Goal: Task Accomplishment & Management: Use online tool/utility

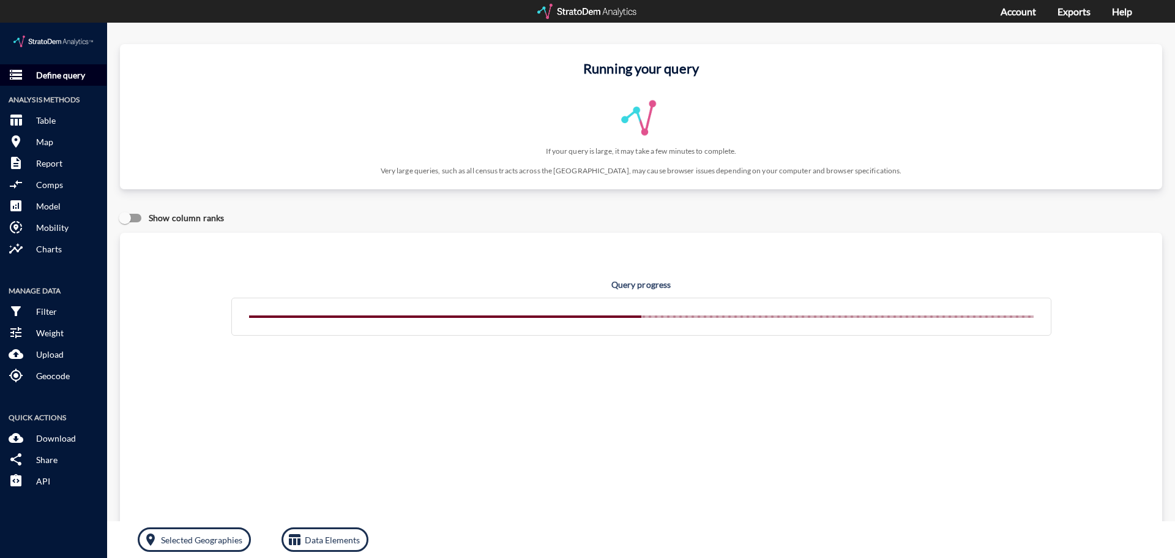
click p "Define query"
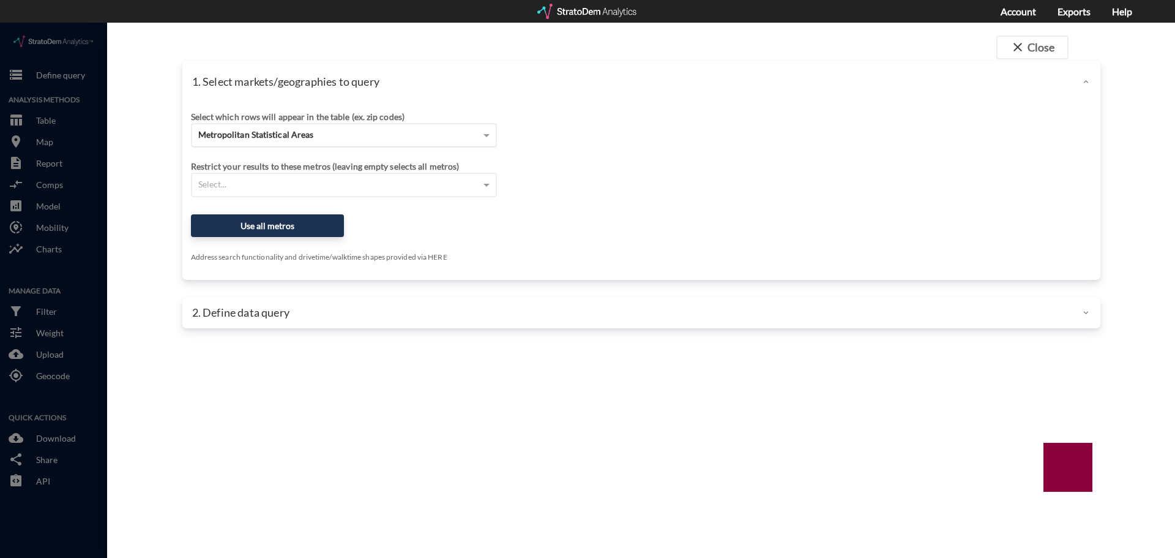
click div "Metropolitan Statistical Areas"
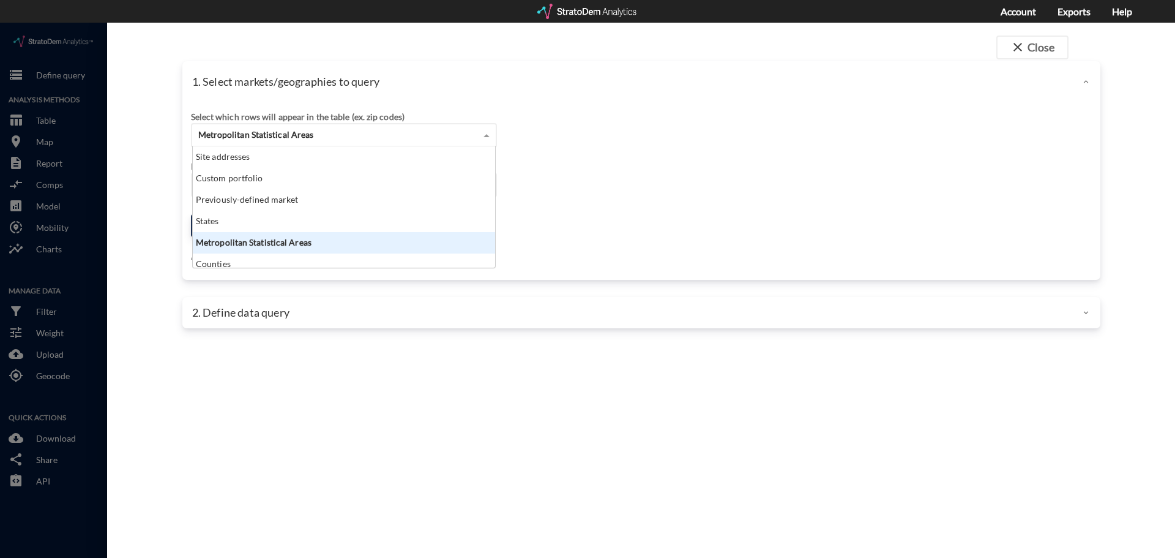
scroll to position [112, 295]
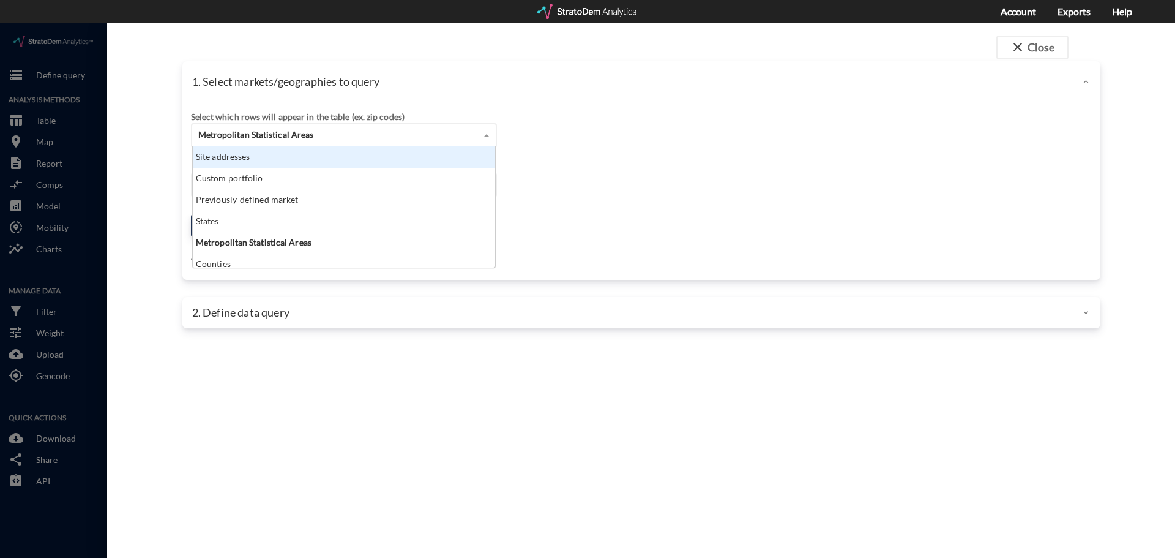
click div "Site addresses"
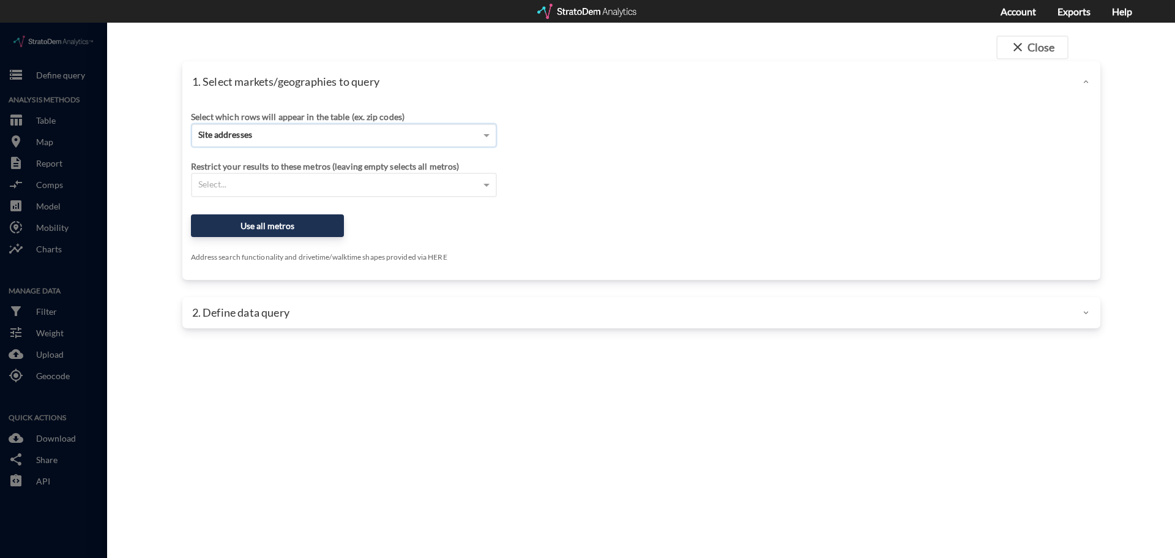
click input "Enter an address"
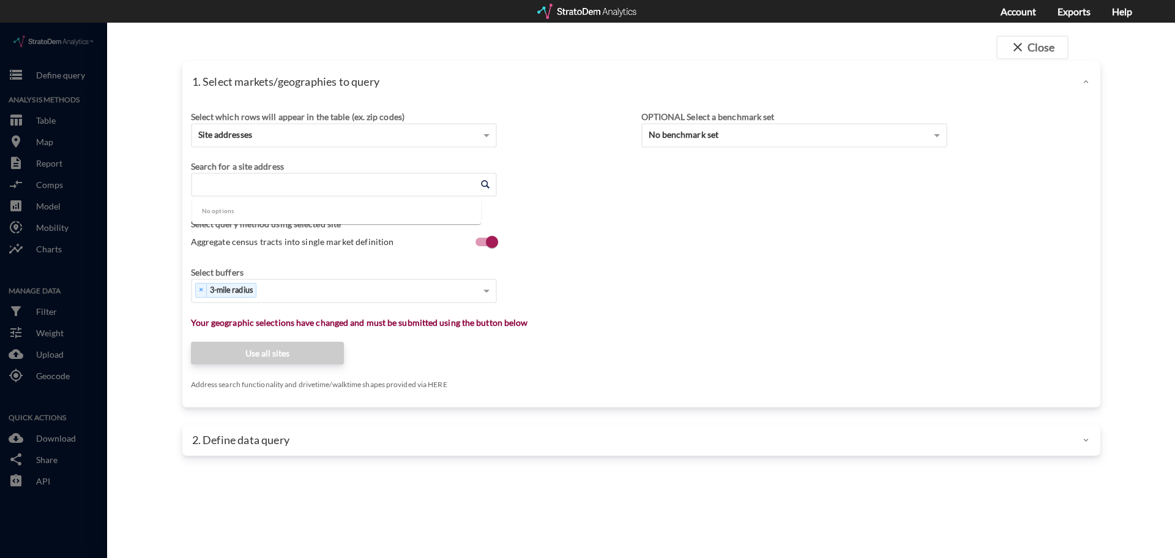
click input "Enter an address"
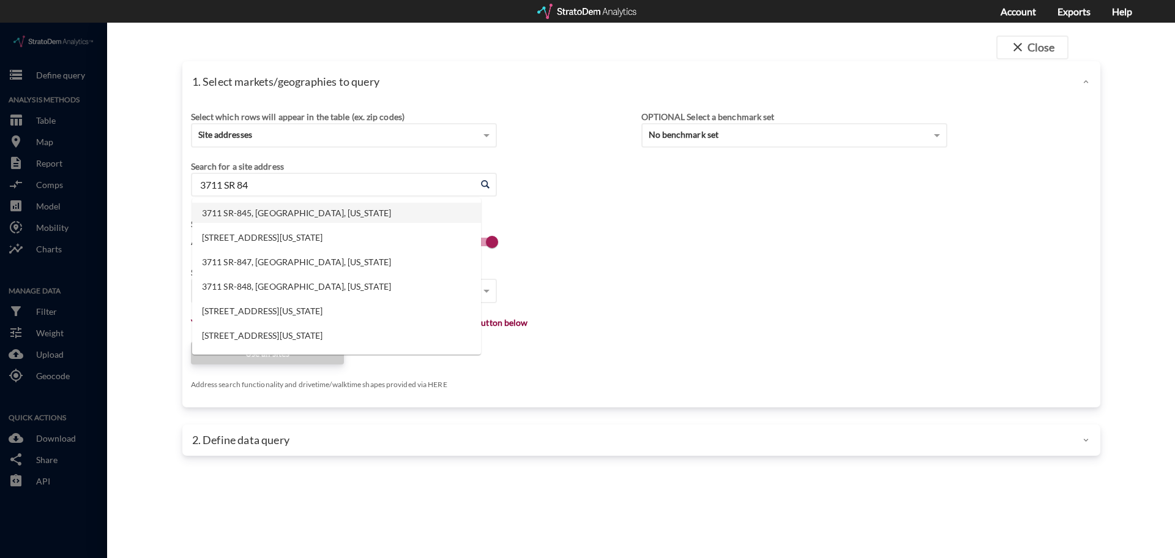
type input "3711 SR 84"
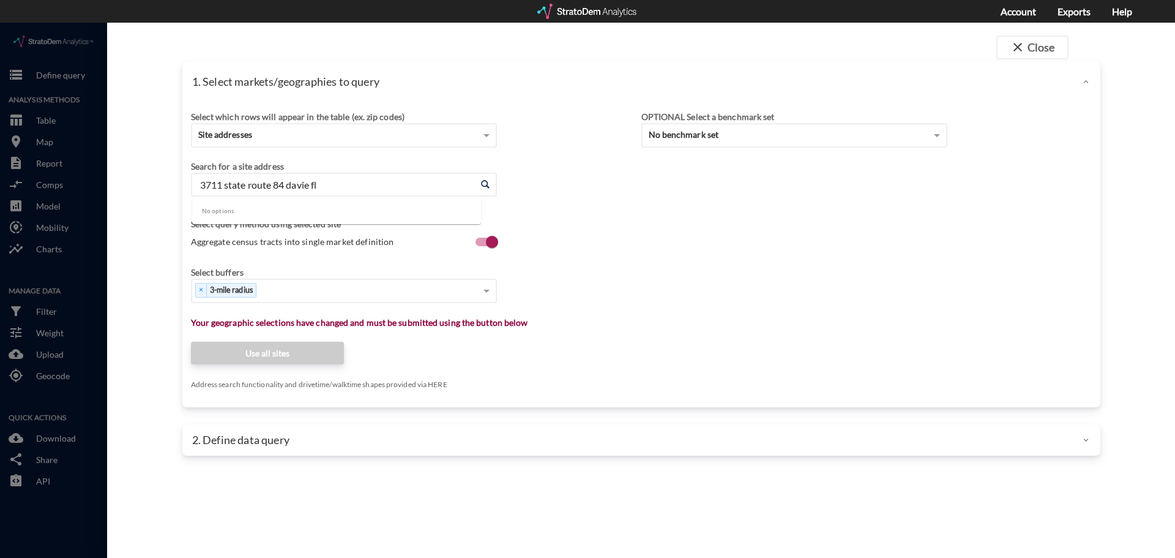
type input "3711 state route 84 davie fl"
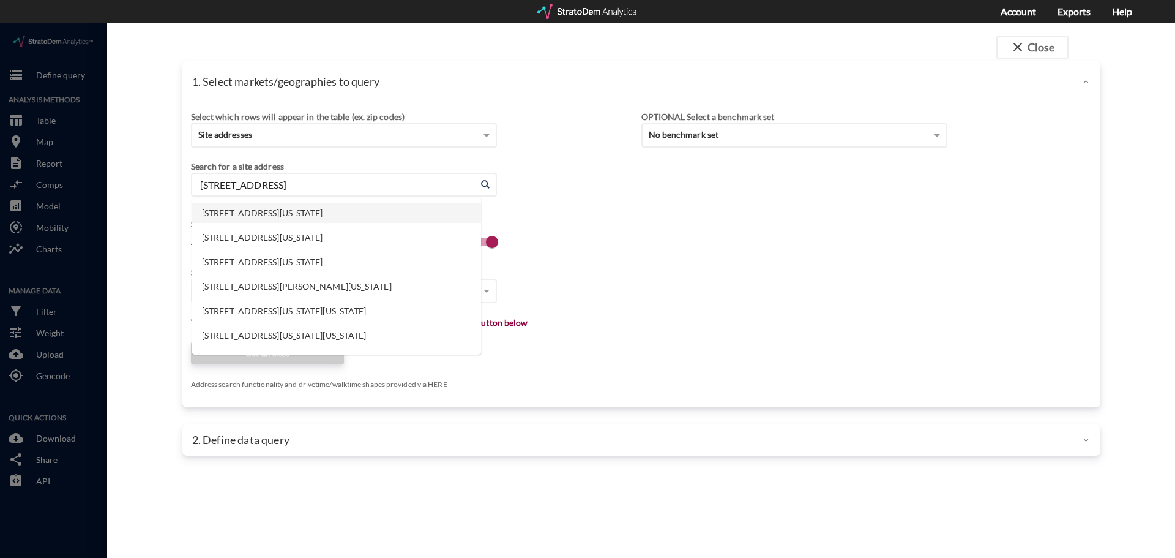
click li "[STREET_ADDRESS][US_STATE]"
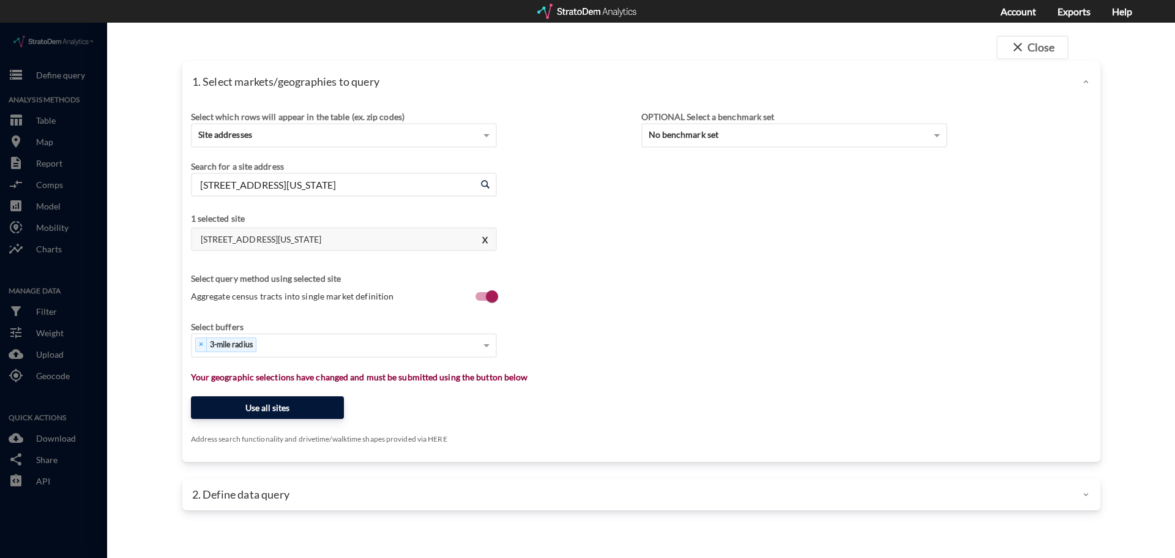
type input "[STREET_ADDRESS][US_STATE]"
click button "Use all sites"
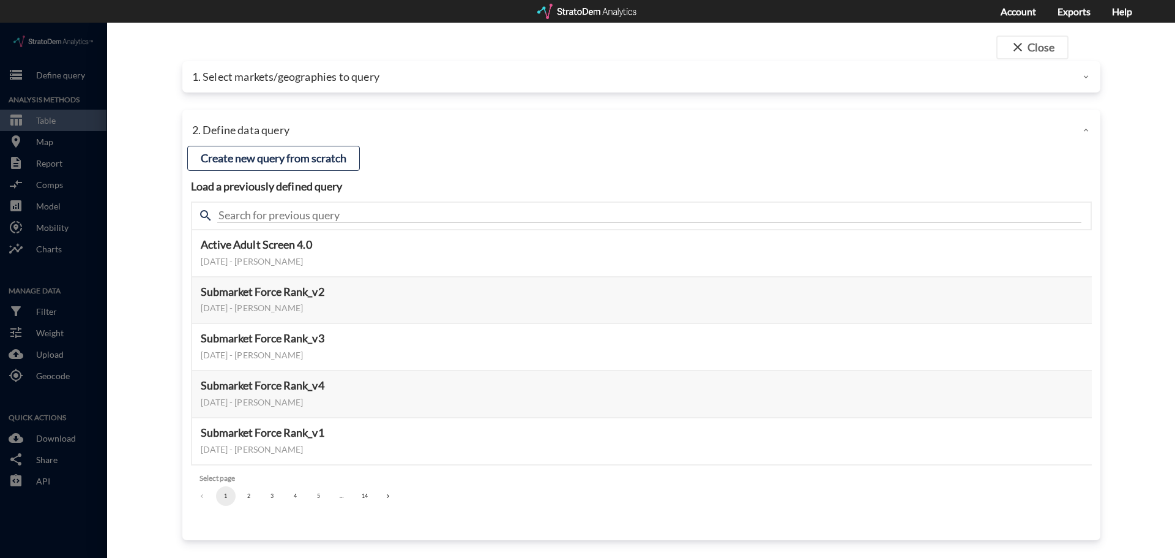
click button "2"
click button "3"
click button "4"
click button "5"
click button "6"
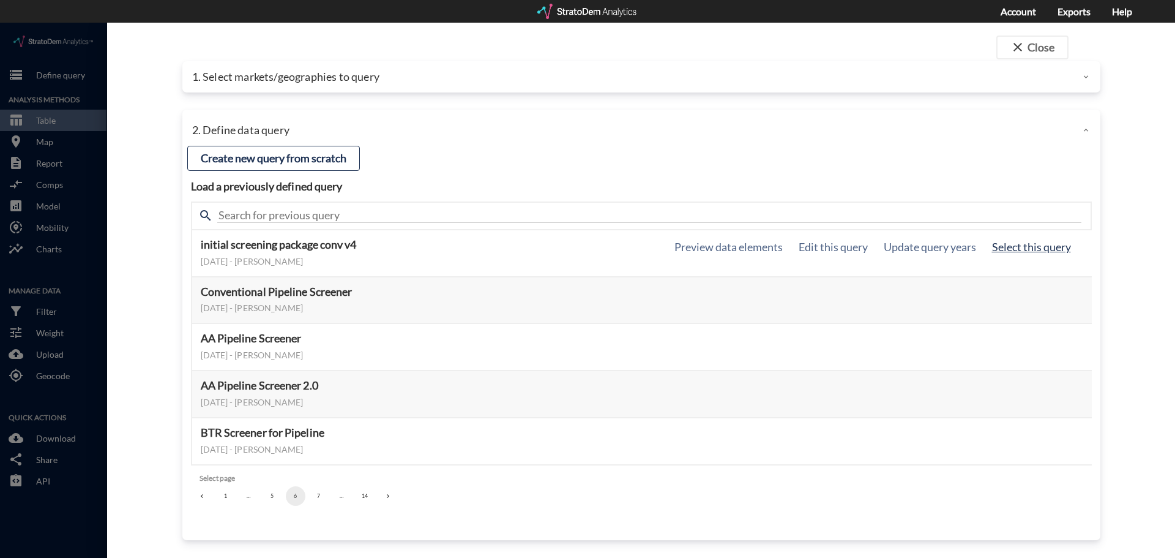
click button "Select this query"
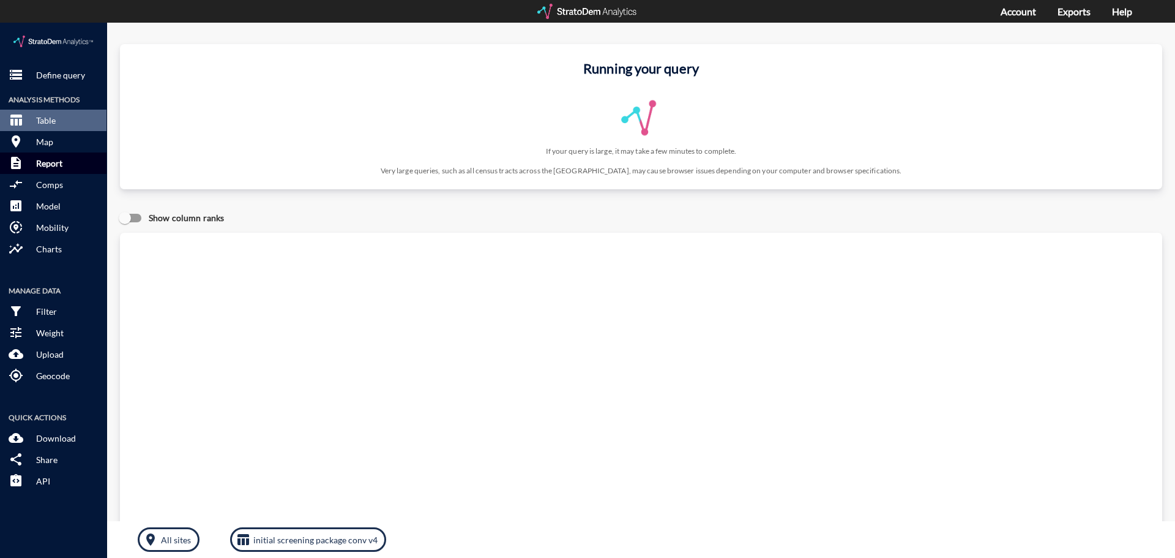
click button "description Report"
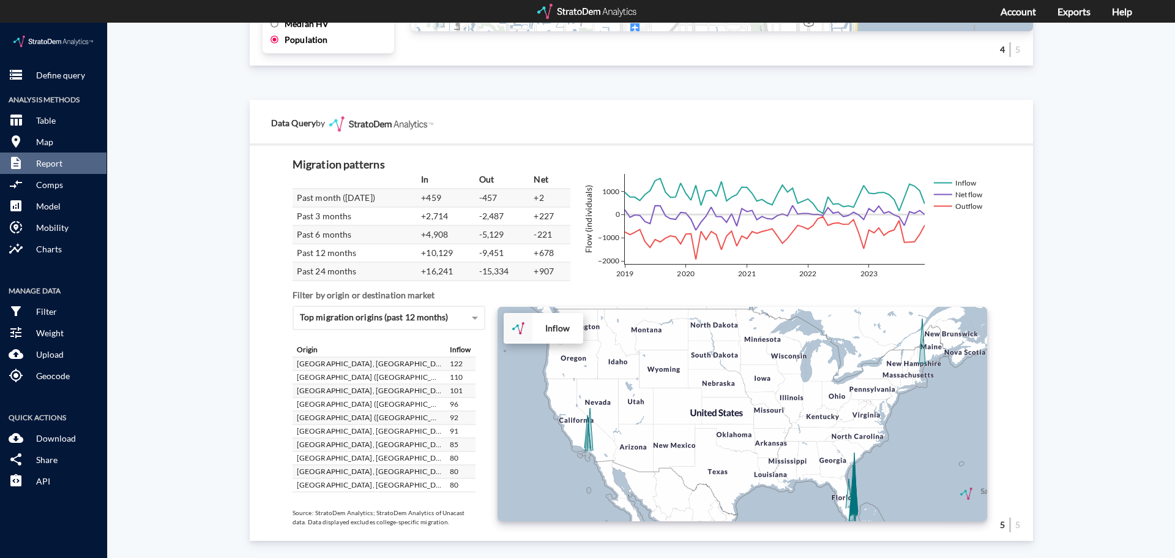
scroll to position [122, 0]
click div "Site report Generate a site report for a given location, (optionally) benchmark…"
drag, startPoint x: 1104, startPoint y: 191, endPoint x: 1090, endPoint y: 192, distance: 14.1
click div "Site report Generate a site report for a given location, (optionally) benchmark…"
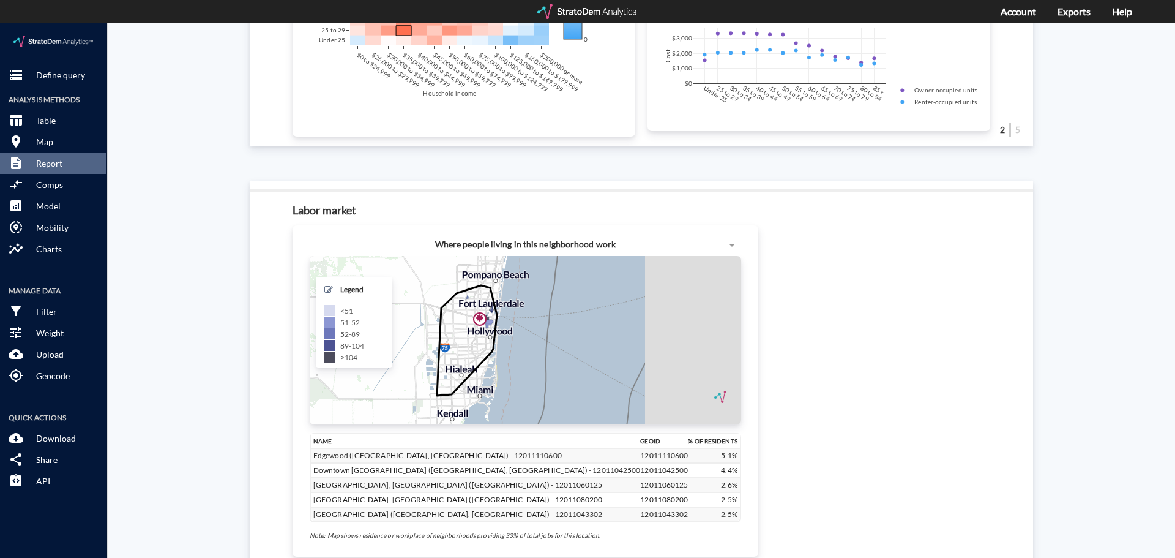
scroll to position [0, 0]
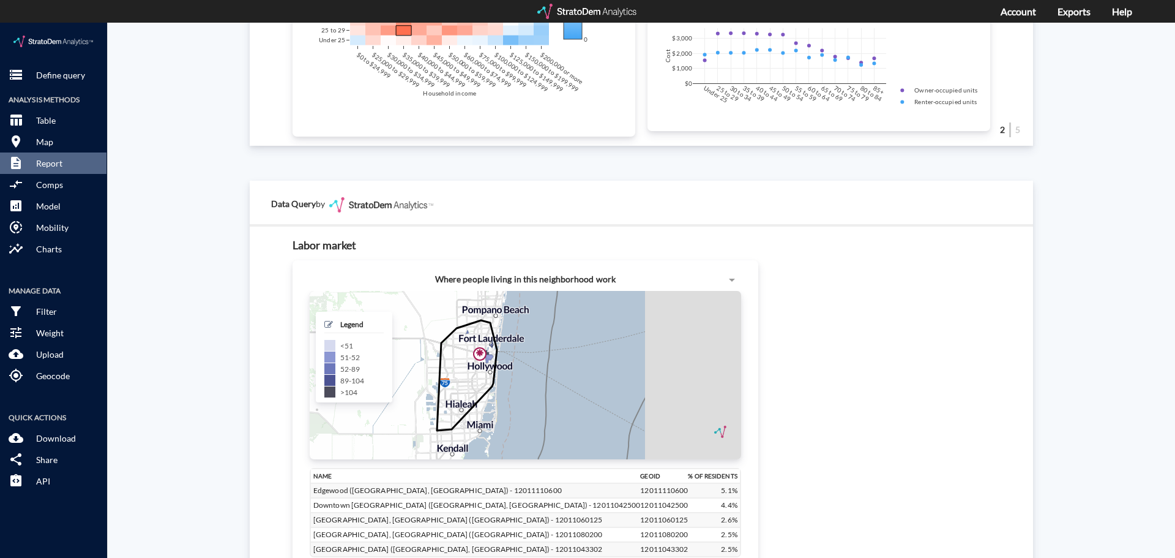
click div "Legend < 51 51 - 52 52 - 89 89 - 104 > 104"
click span
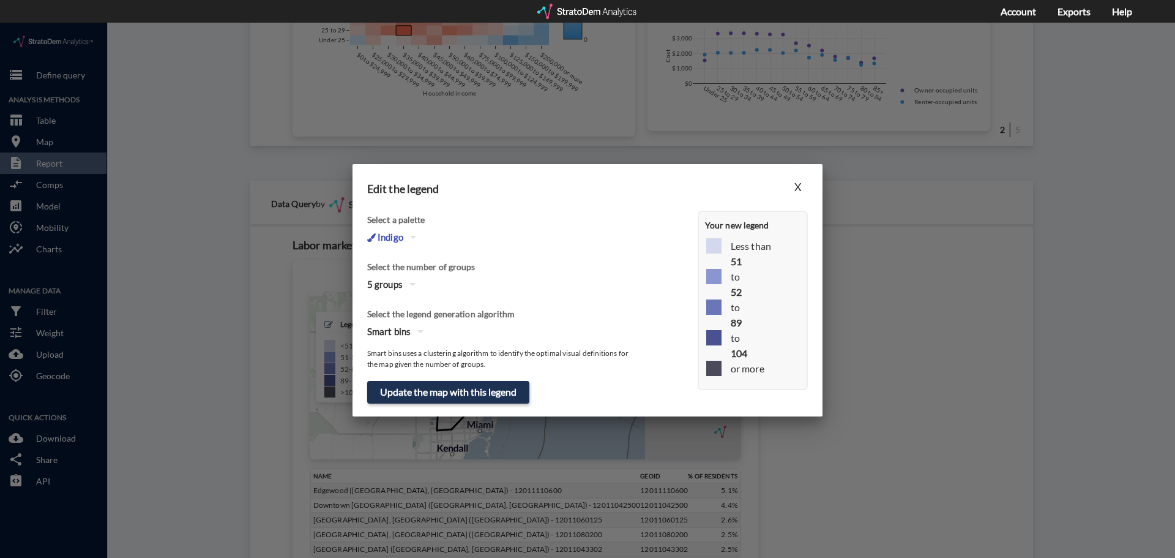
click button "button"
click div "3"
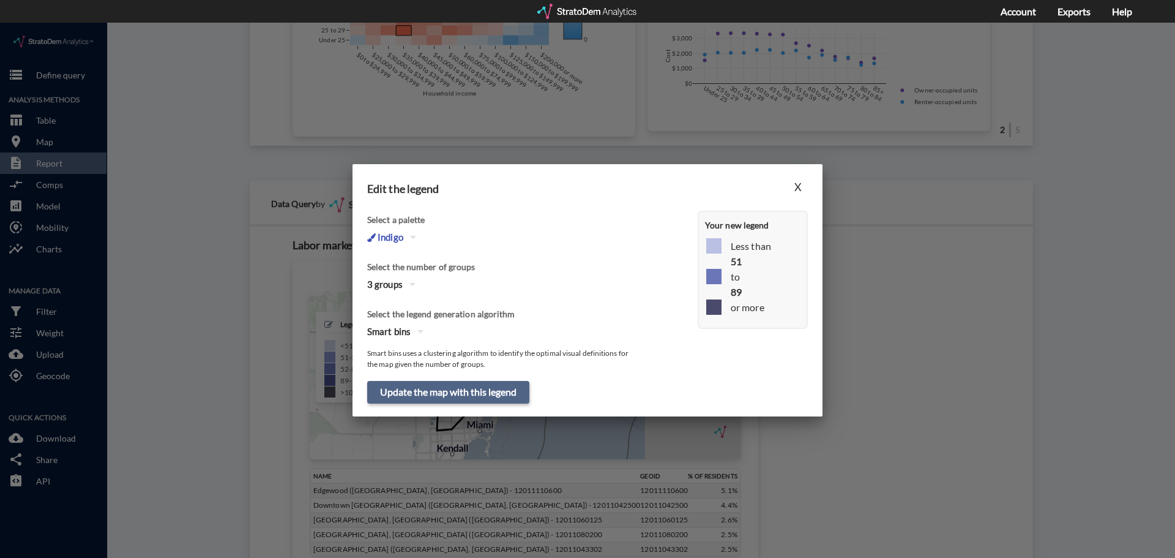
drag, startPoint x: 474, startPoint y: 357, endPoint x: 471, endPoint y: 363, distance: 6.8
click div "X Select a palette Indigo Select the number of groups 3 groups Select the legen…"
click button "Update the map with this legend"
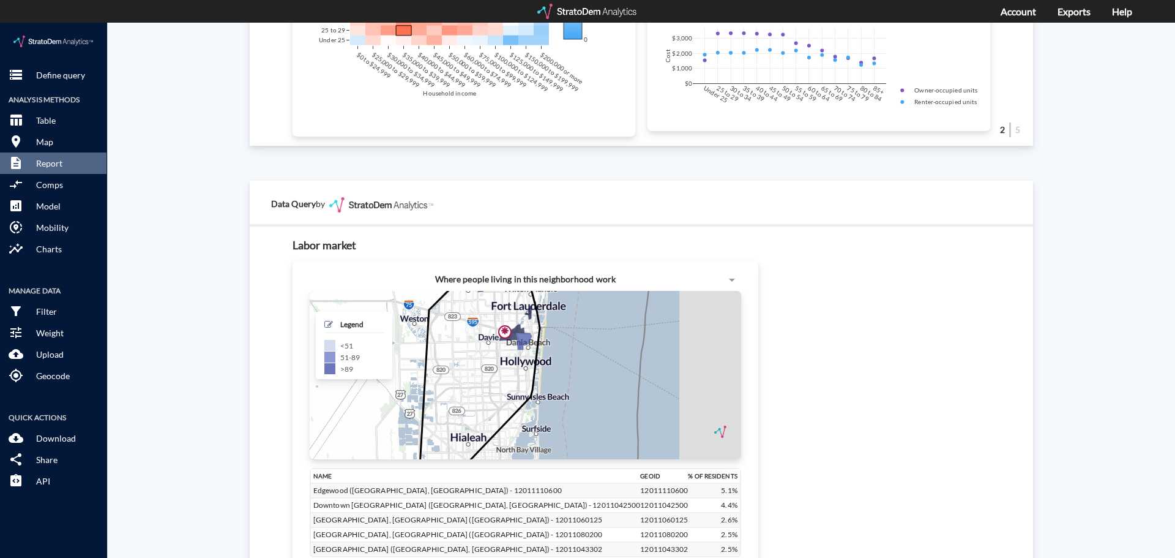
drag, startPoint x: 510, startPoint y: 331, endPoint x: 495, endPoint y: 353, distance: 27.0
click icon
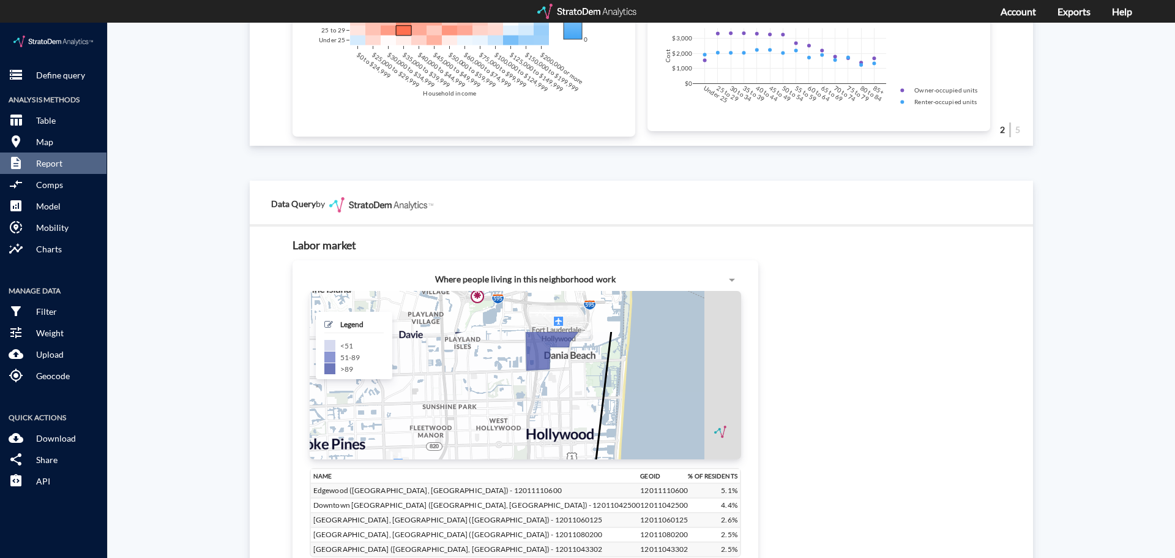
drag, startPoint x: 495, startPoint y: 353, endPoint x: 485, endPoint y: 413, distance: 60.2
click icon
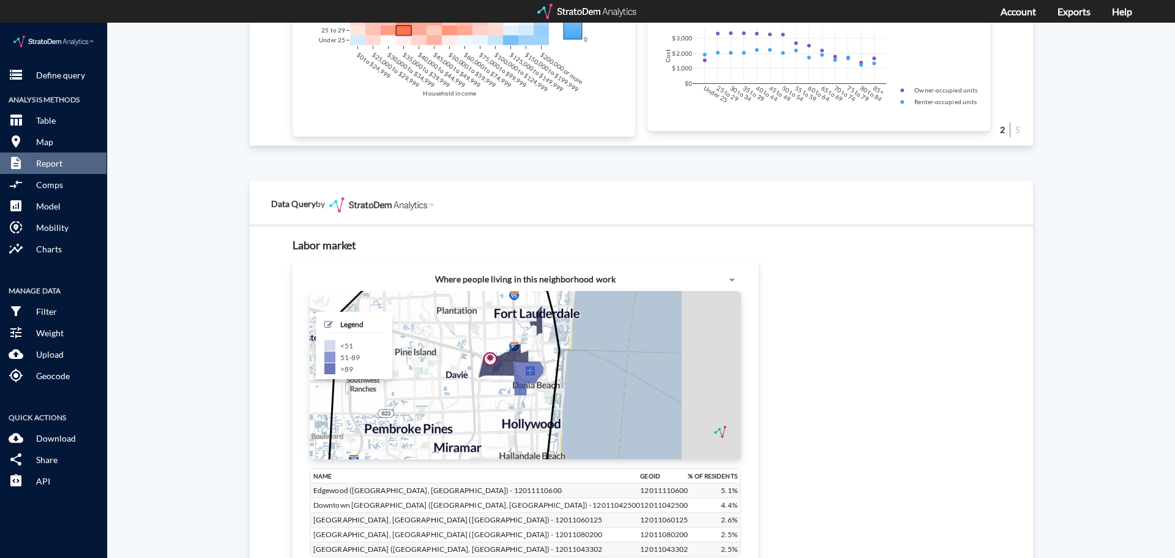
drag, startPoint x: 496, startPoint y: 389, endPoint x: 494, endPoint y: 395, distance: 6.6
click icon
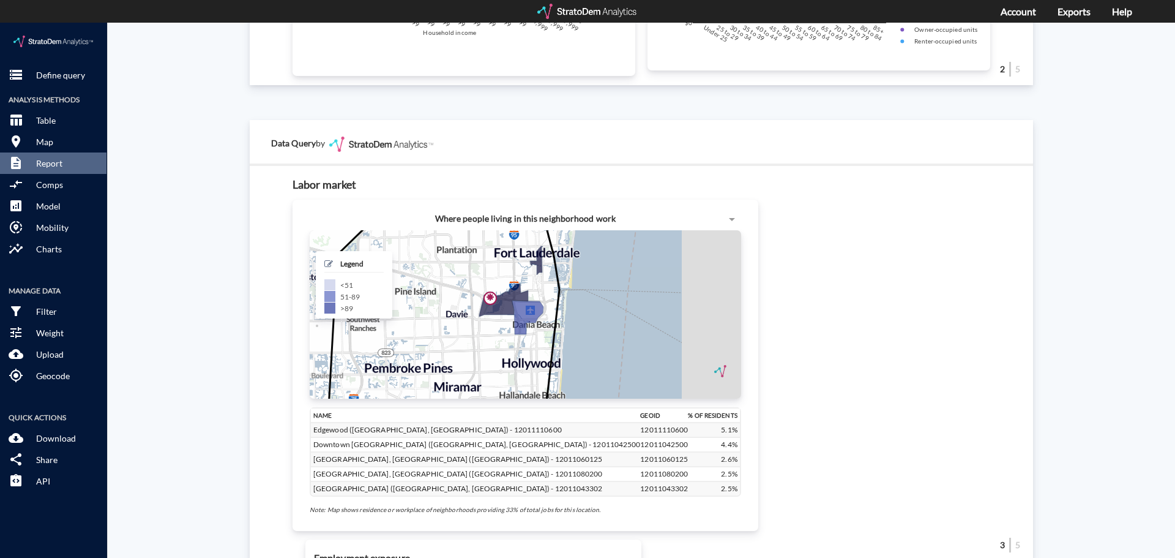
scroll to position [1090, 0]
click div "Site report Generate a site report for a given location, (optionally) benchmark…"
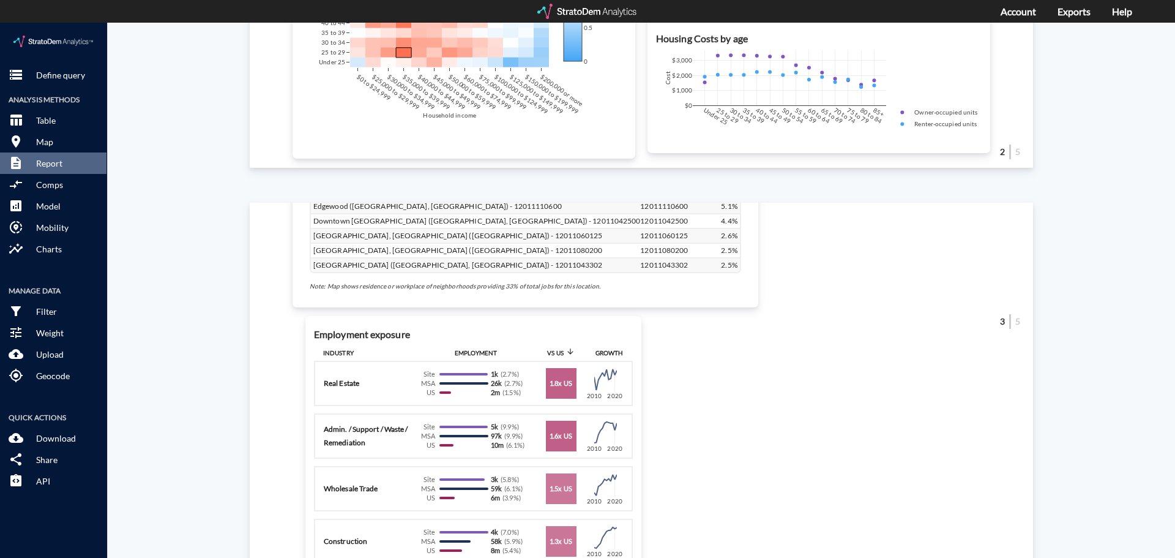
scroll to position [723, 0]
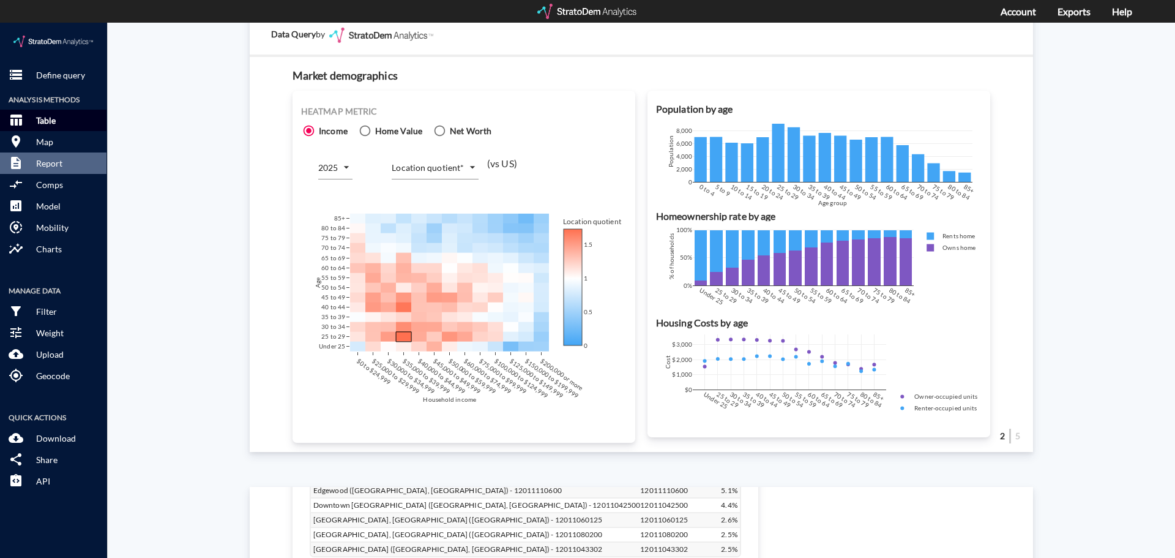
click button "table_chart Table"
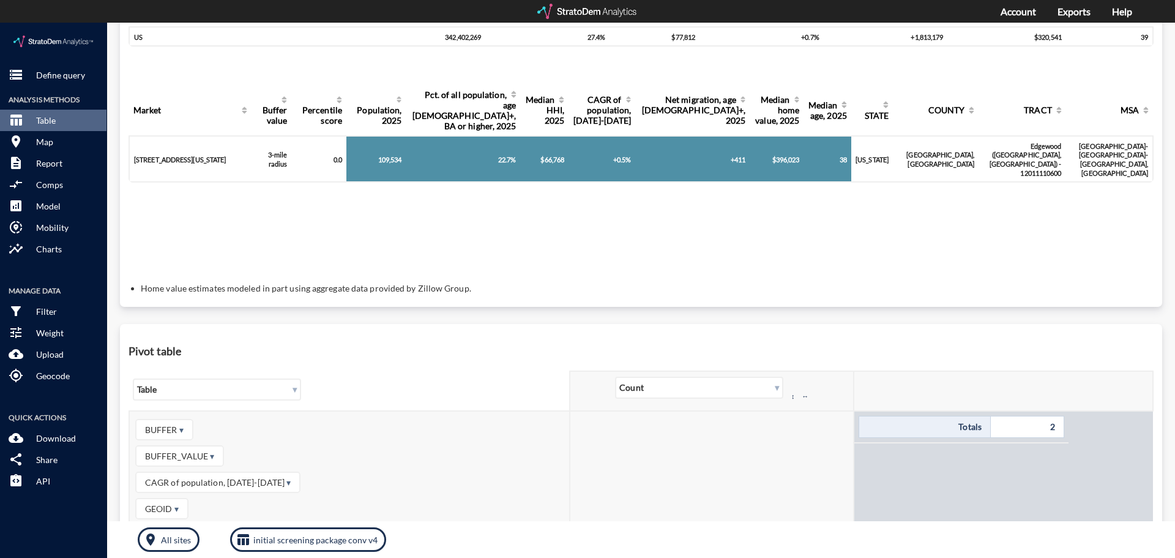
scroll to position [0, 0]
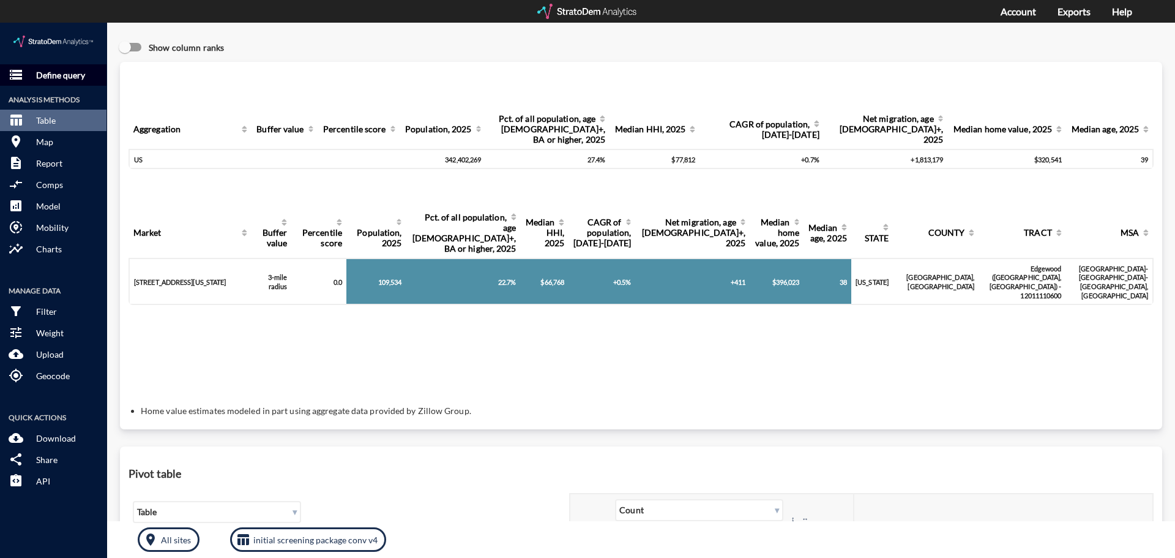
click p "Define query"
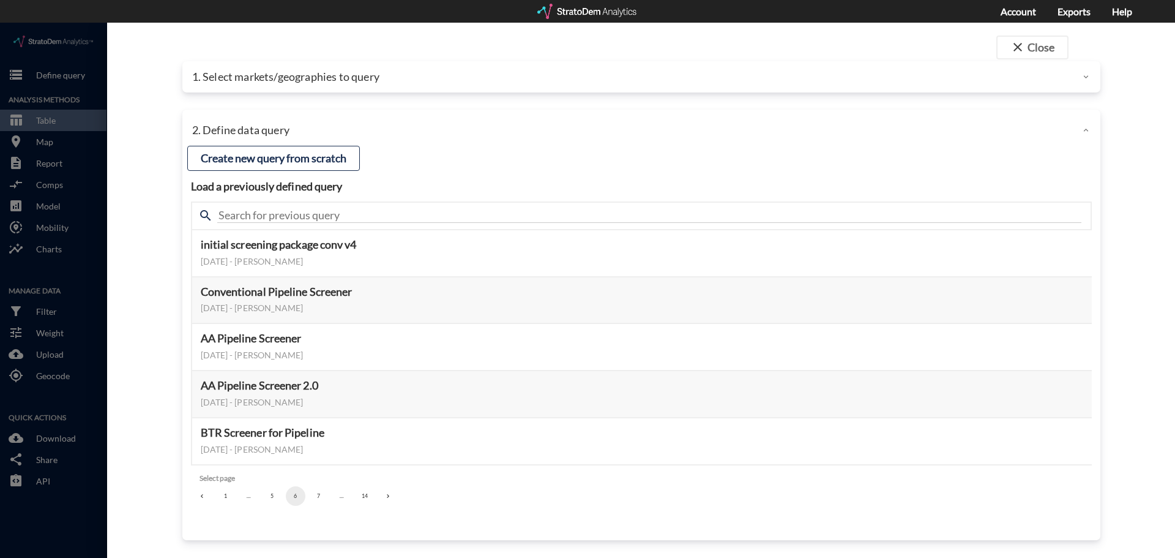
click div
click button "close Close"
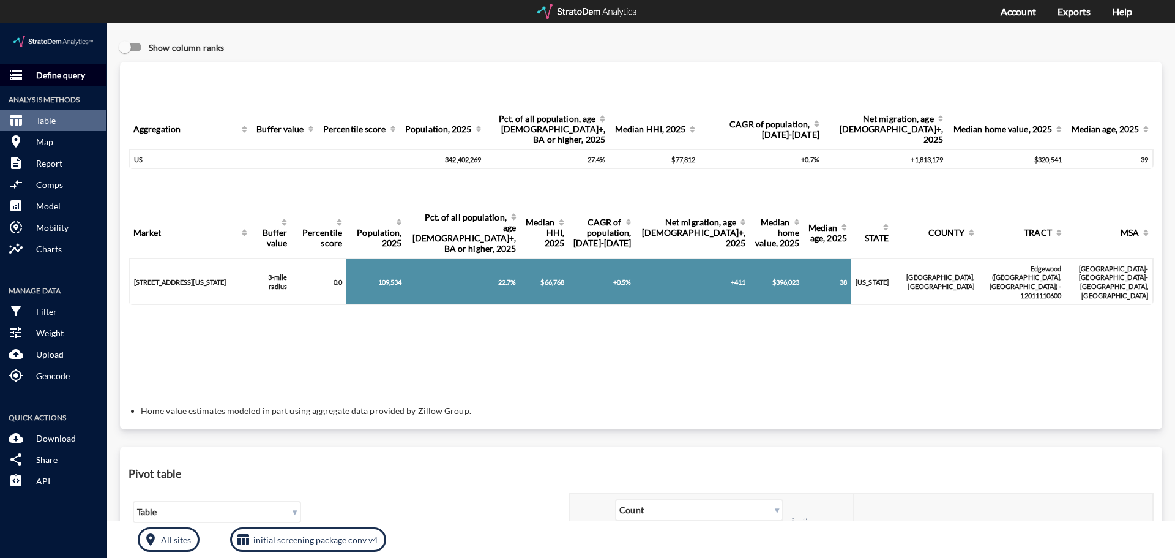
click p "Define query"
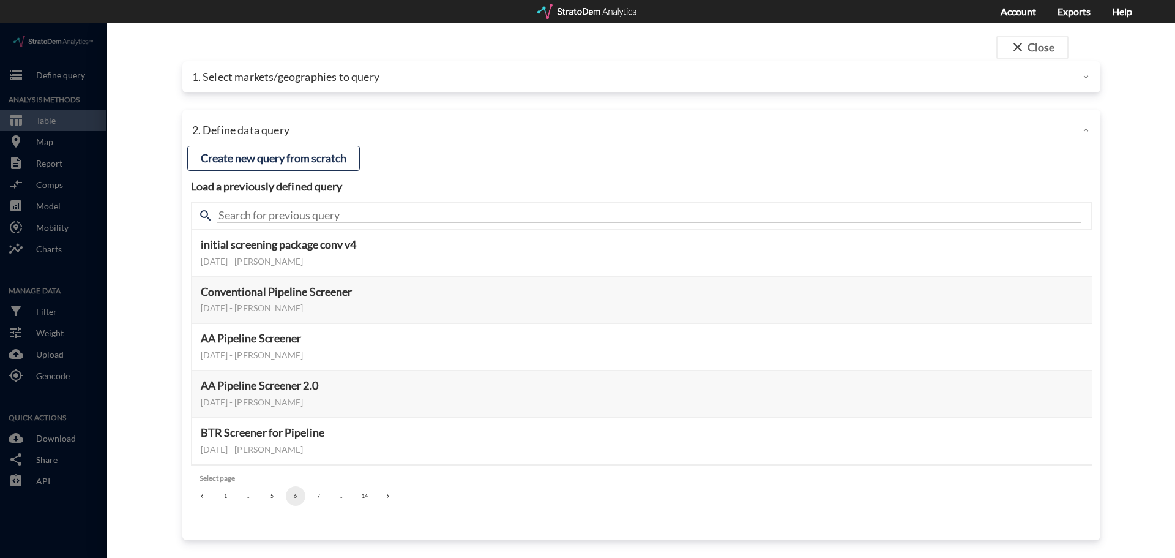
click p "1. Select markets/geographies to query"
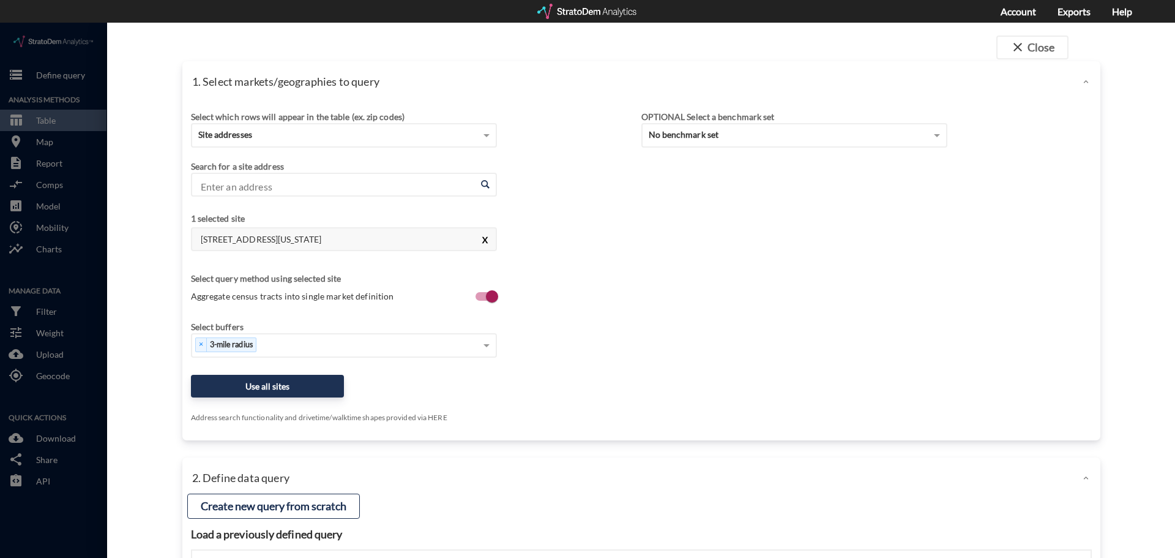
click button "X"
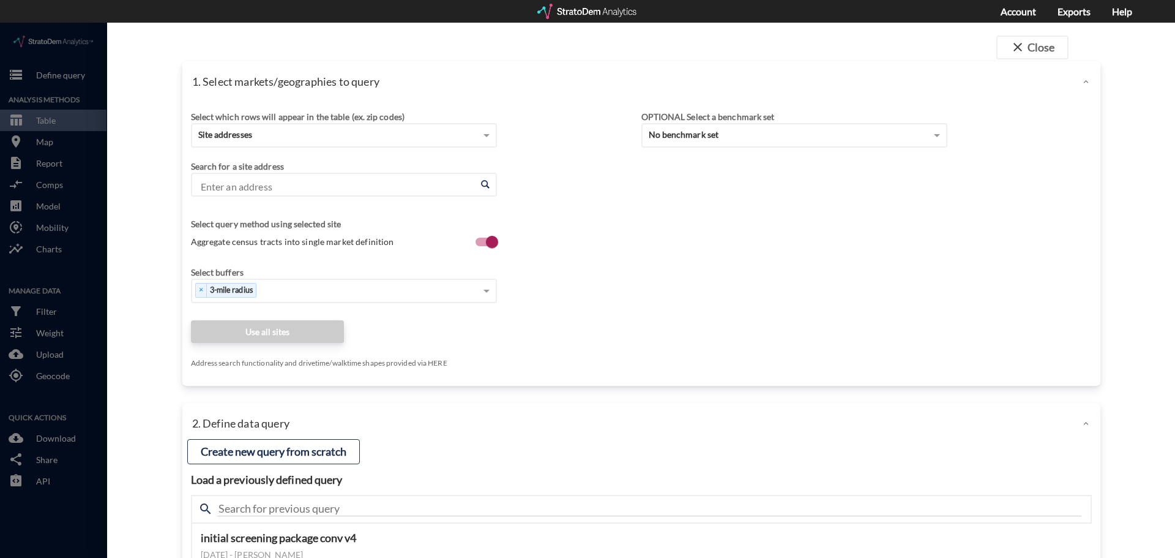
click input "Enter an address"
drag, startPoint x: 581, startPoint y: 157, endPoint x: 529, endPoint y: 155, distance: 51.4
click div "Search for a site address Enter an address Enter an address"
click div "Site addresses"
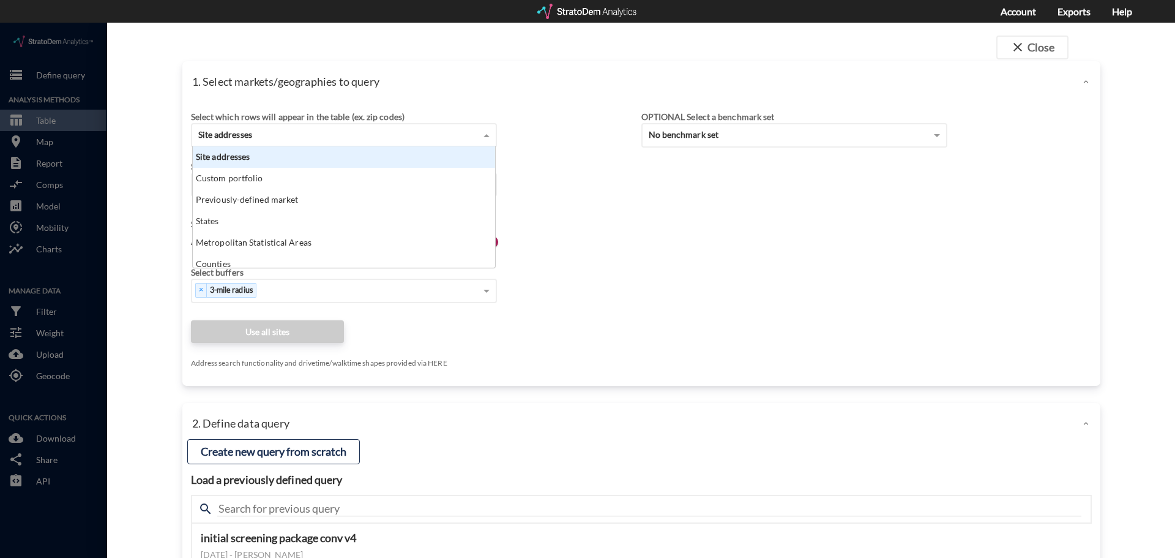
scroll to position [112, 295]
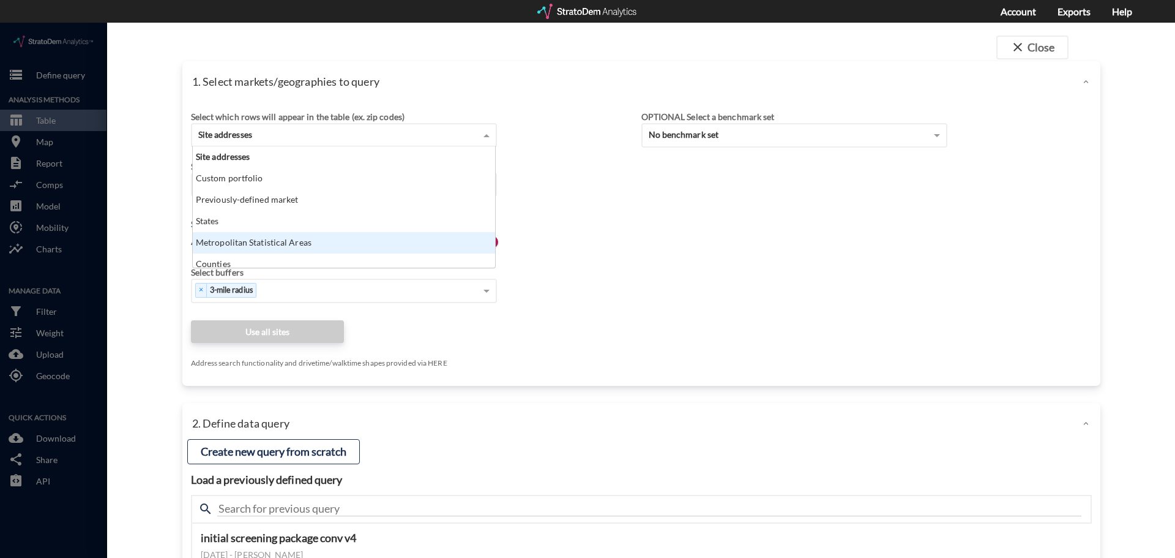
click div "Metropolitan Statistical Areas"
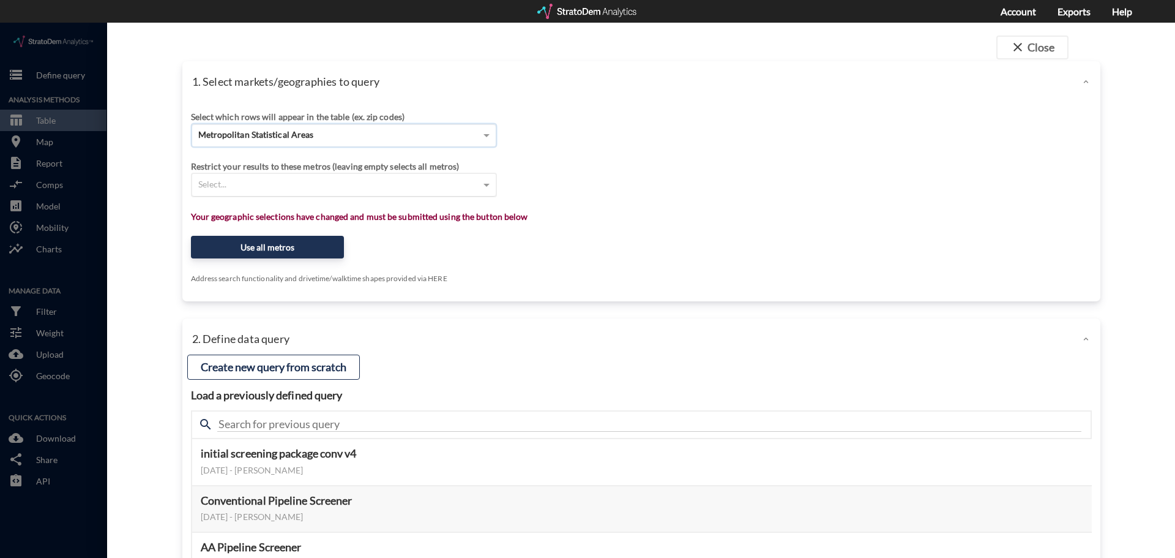
click div "Select..."
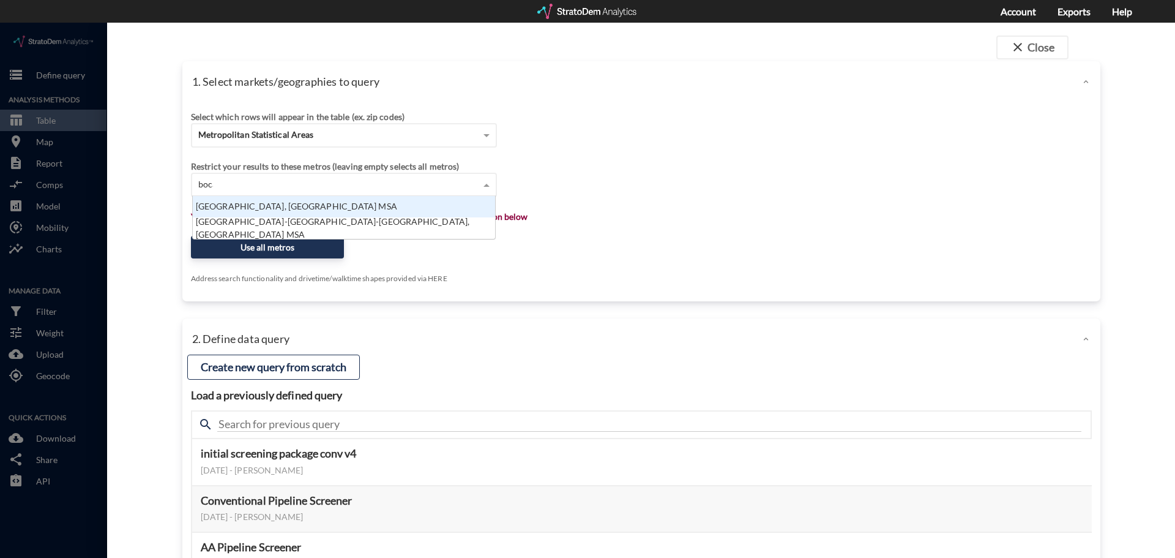
scroll to position [12, 295]
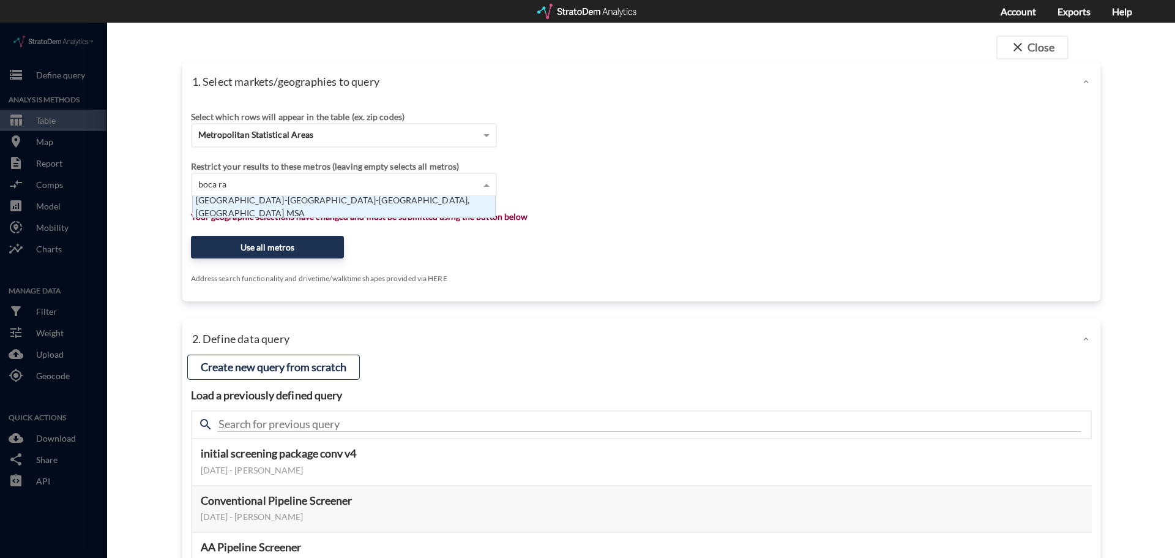
type input "boca rat"
click div "[GEOGRAPHIC_DATA]-[GEOGRAPHIC_DATA]-[GEOGRAPHIC_DATA], [GEOGRAPHIC_DATA] MSA"
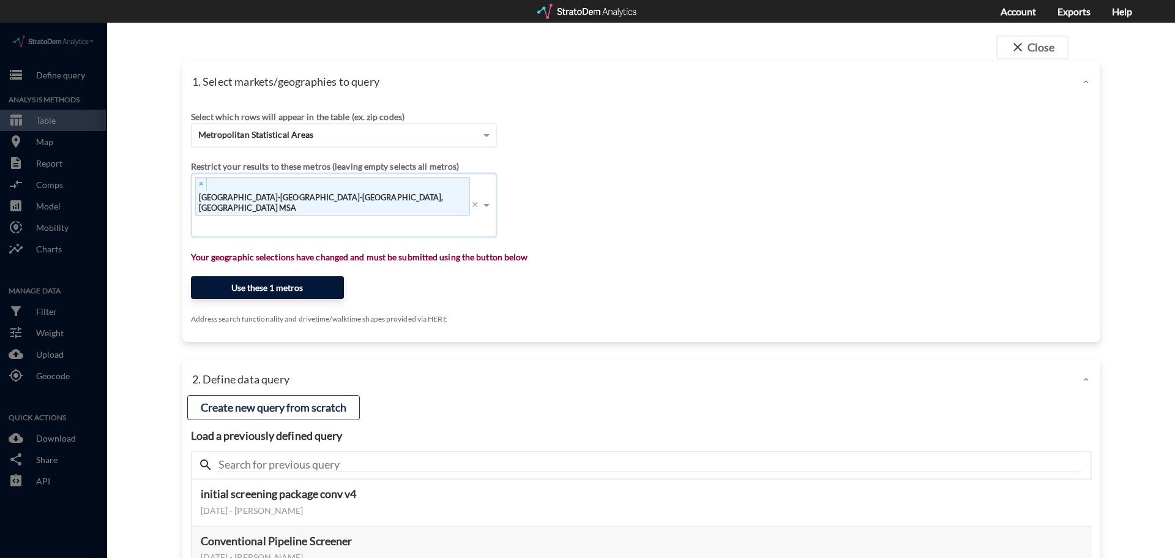
click button "Use these 1 metros"
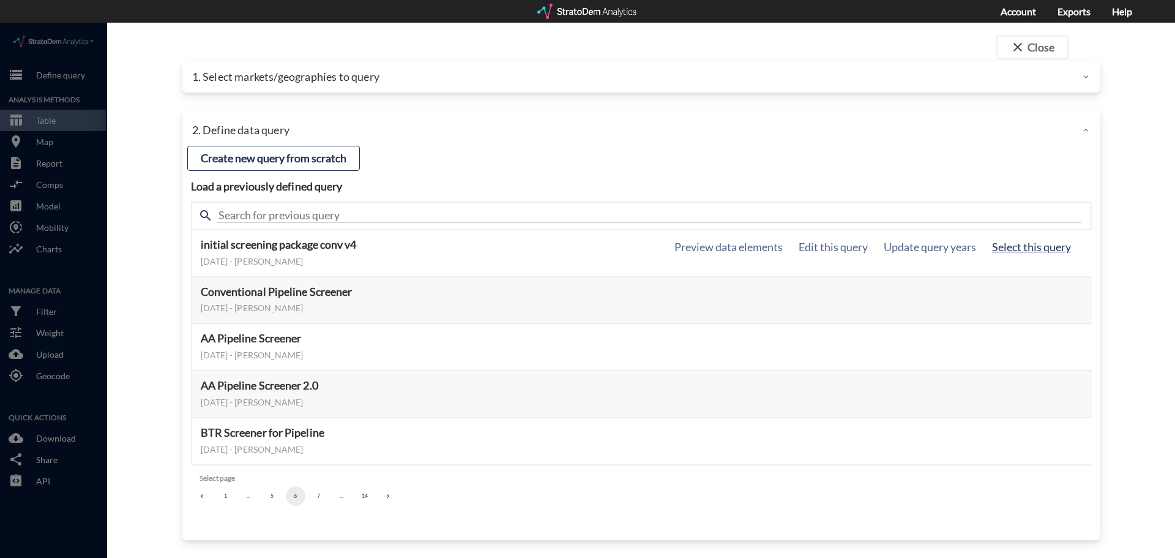
click button "Select this query"
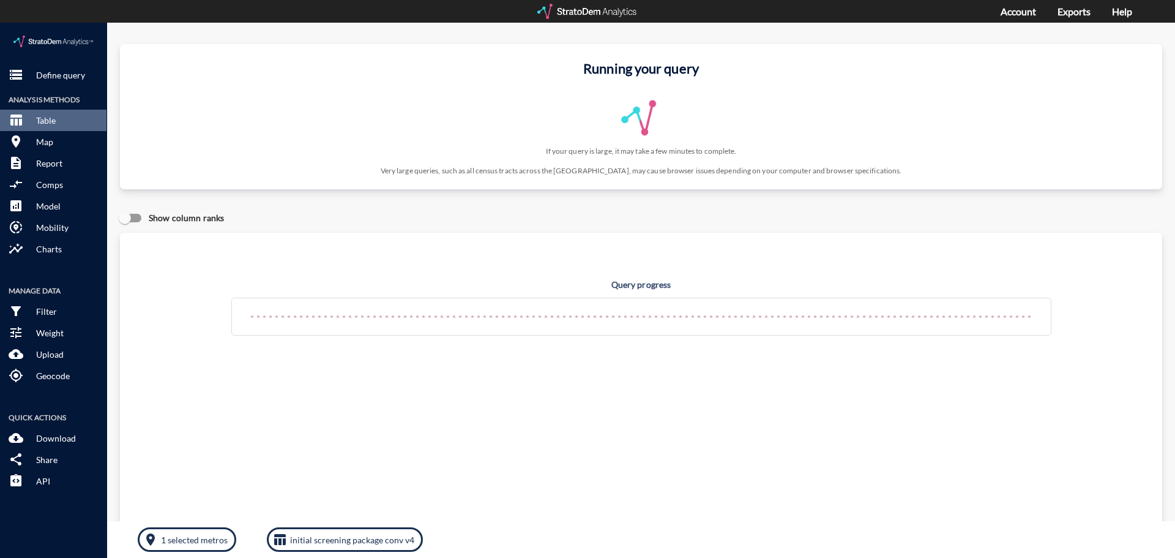
scroll to position [23, 0]
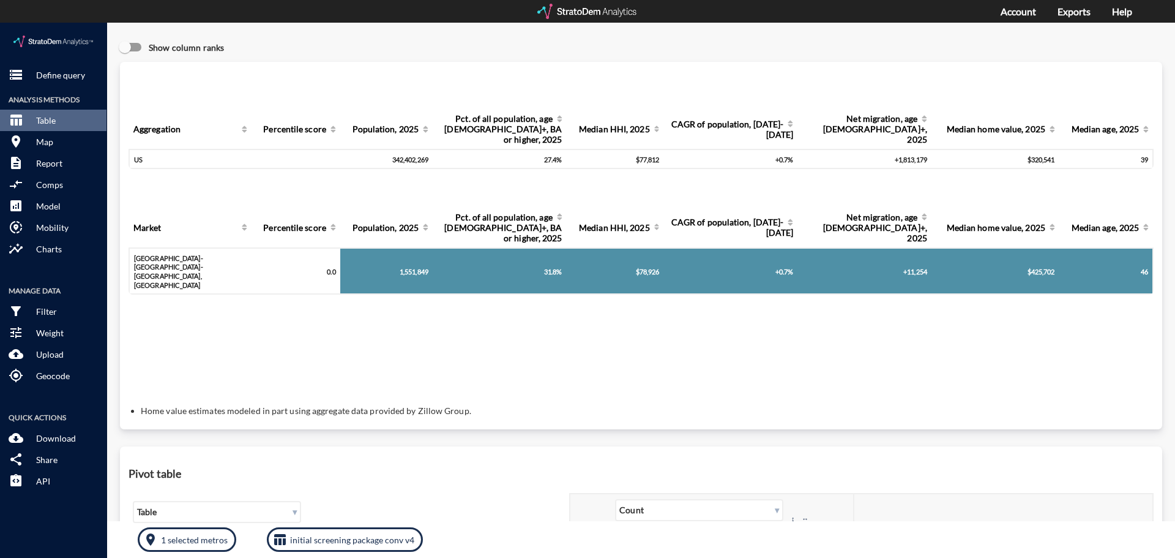
click div "Query progress Aggregation Percentile score Population, 2025 Pct. of all popula…"
click p "Define query"
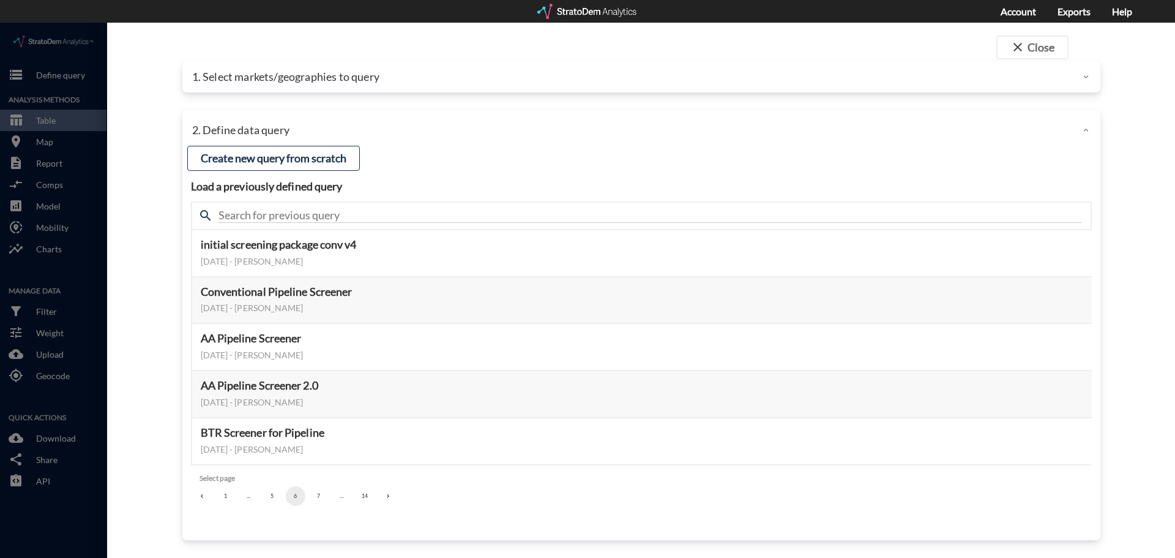
click p "1. Select markets/geographies to query"
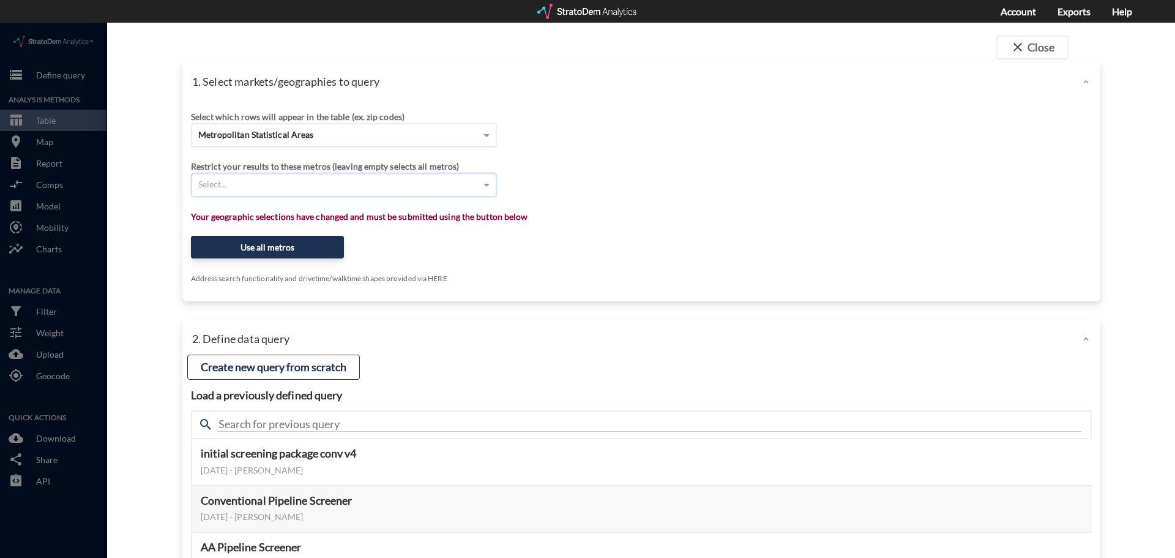
click div "Metropolitan Statistical Areas"
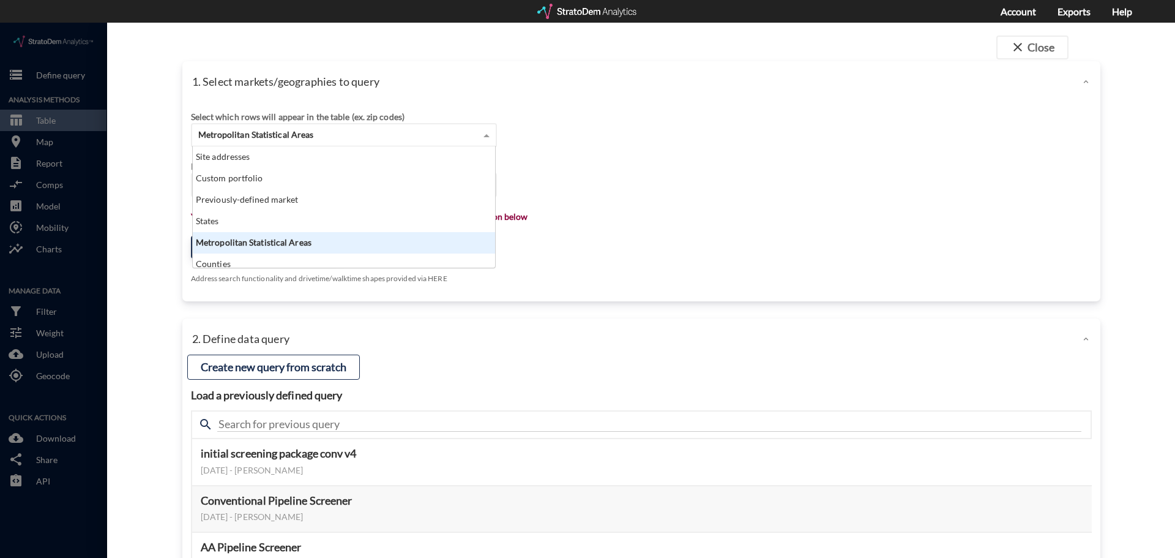
scroll to position [112, 295]
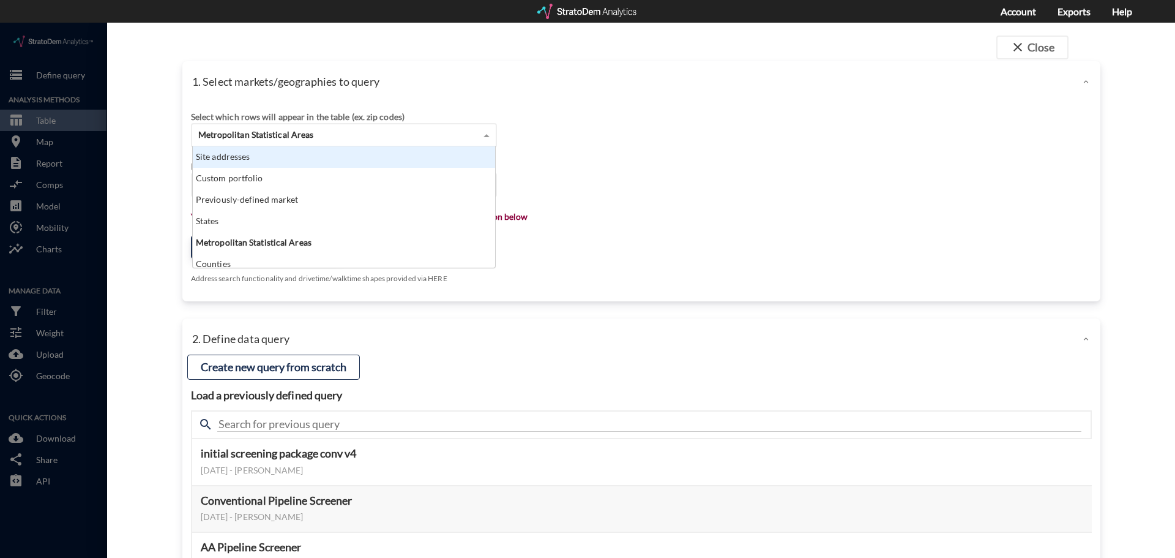
click div "Site addresses"
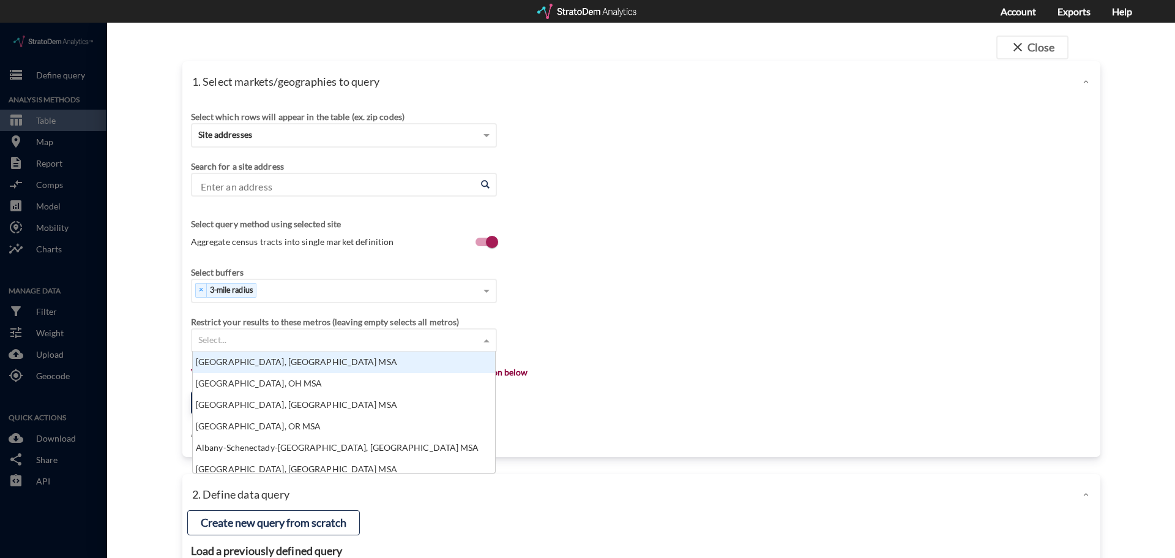
click div "Select which rows will appear in the table (ex. zip codes) Site addresses Selec…"
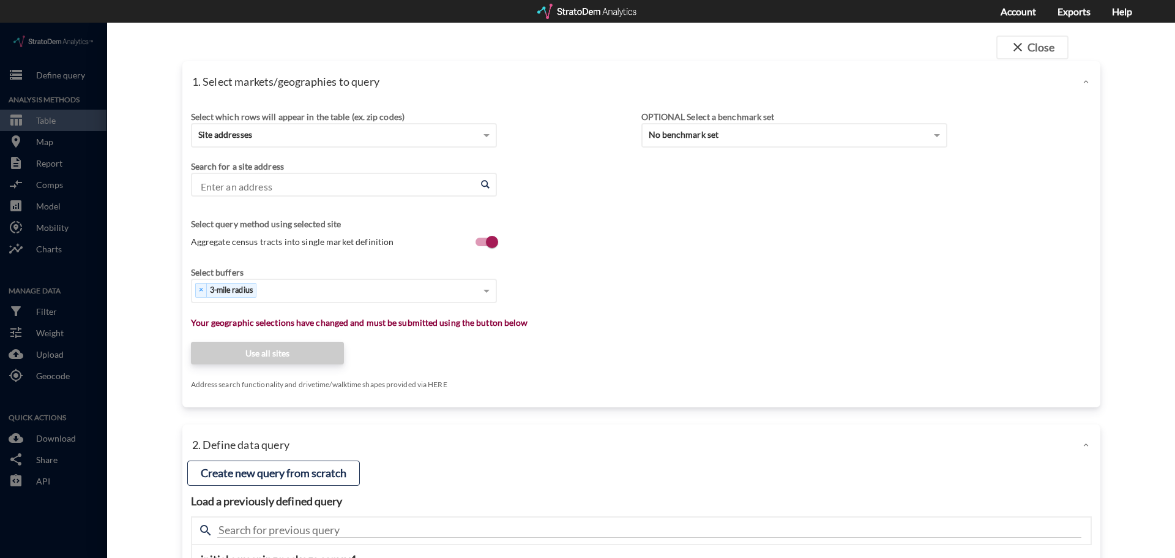
click input "Enter an address"
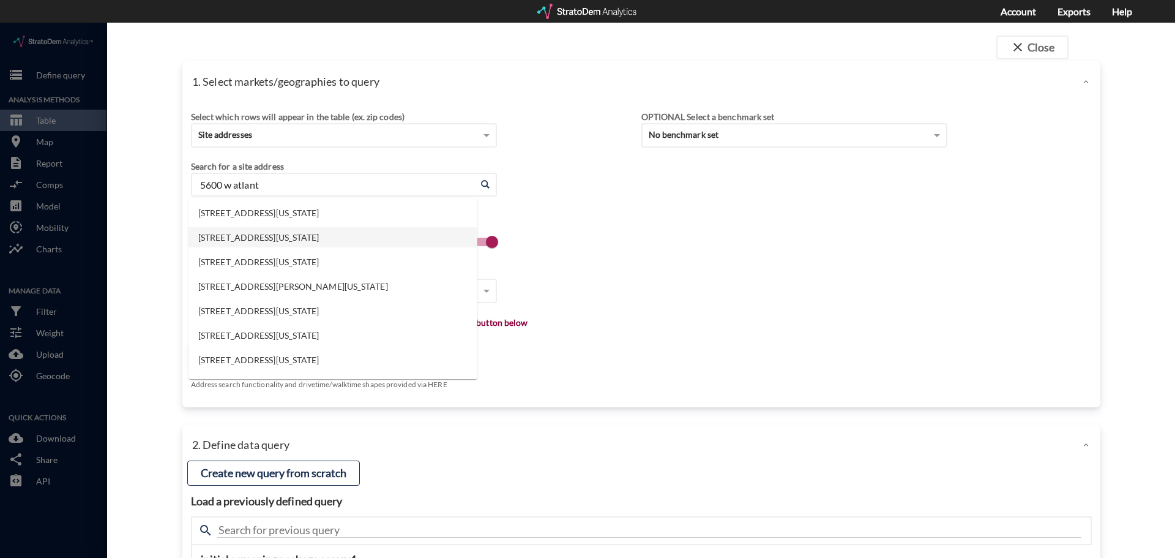
click li "[STREET_ADDRESS][US_STATE]"
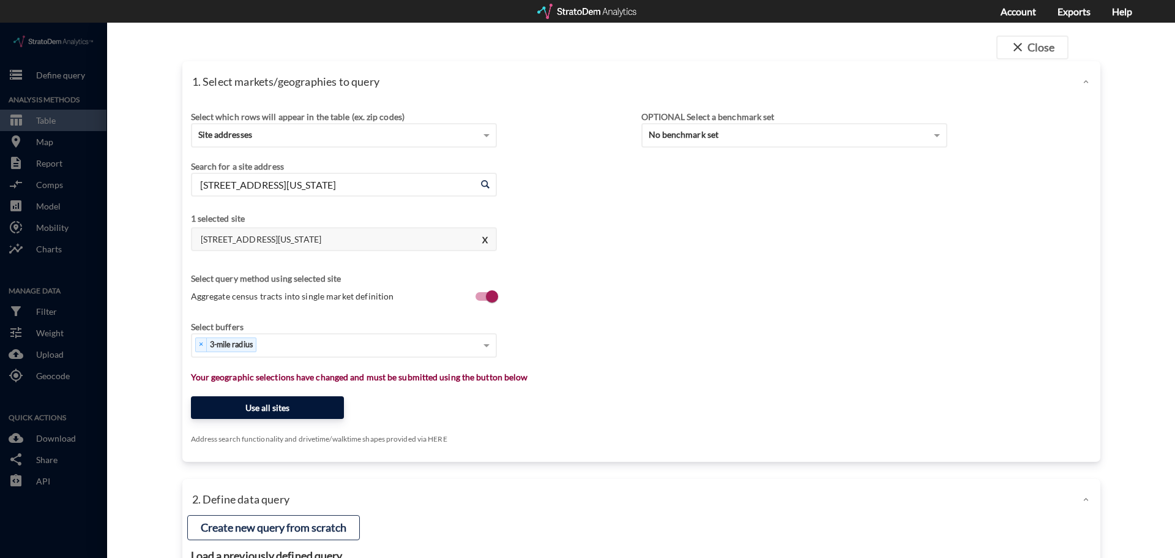
type input "[STREET_ADDRESS][US_STATE]"
click button "Use all sites"
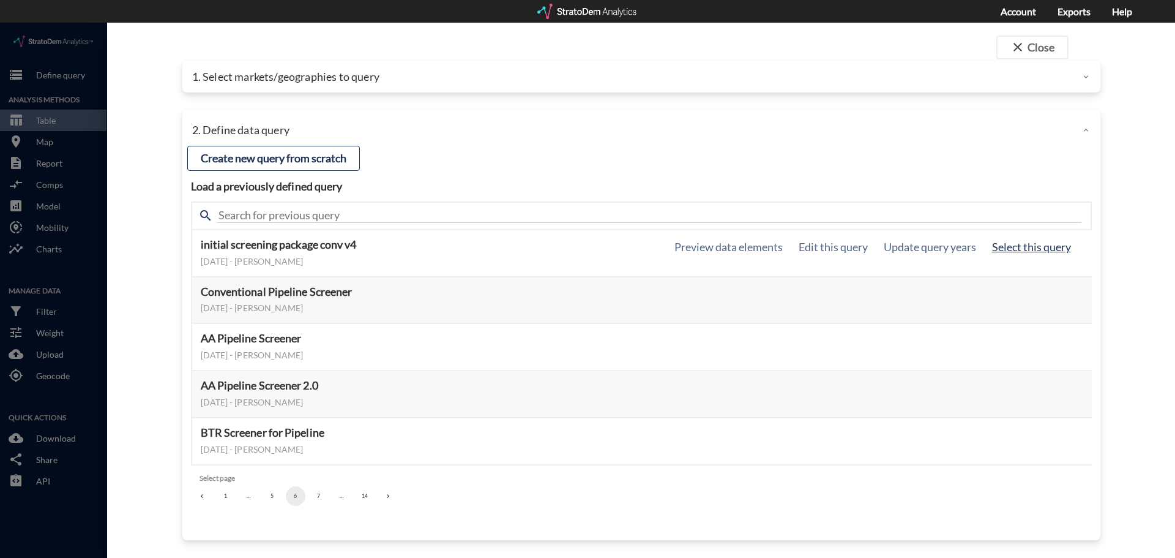
click button "Select this query"
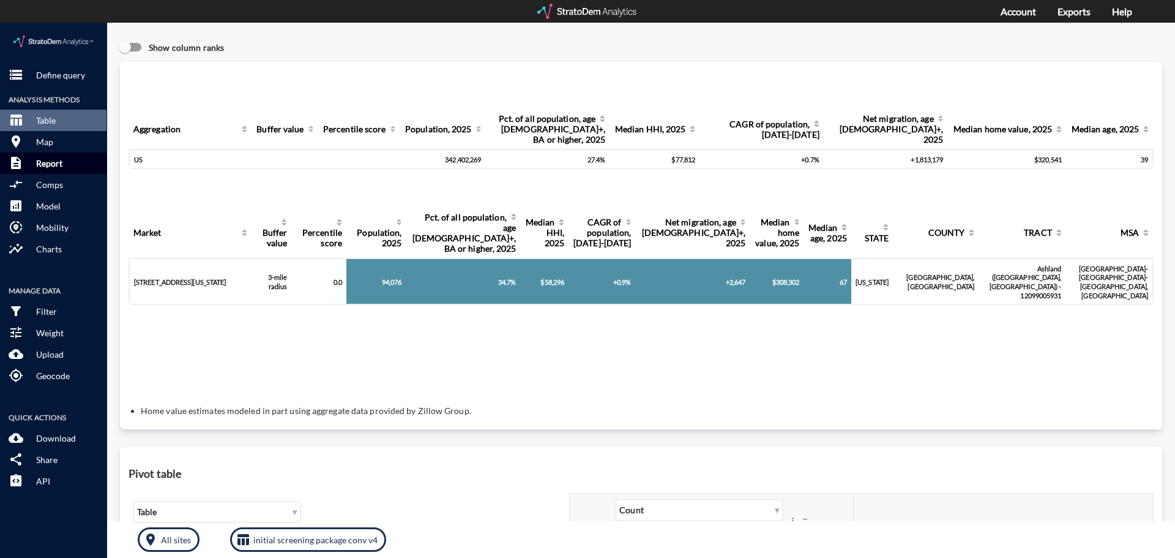
click p "Report"
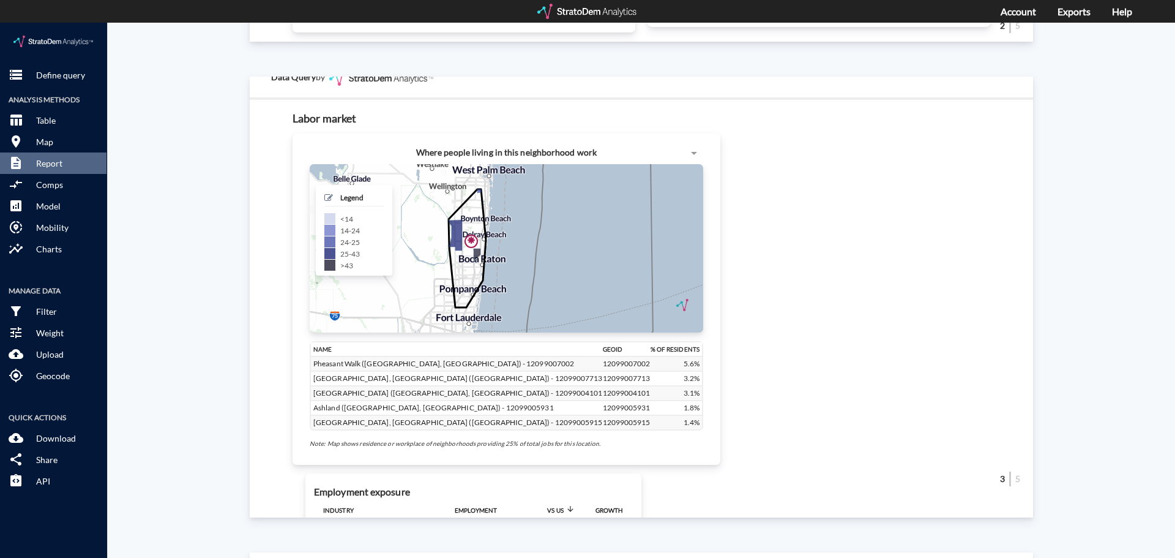
scroll to position [1151, 0]
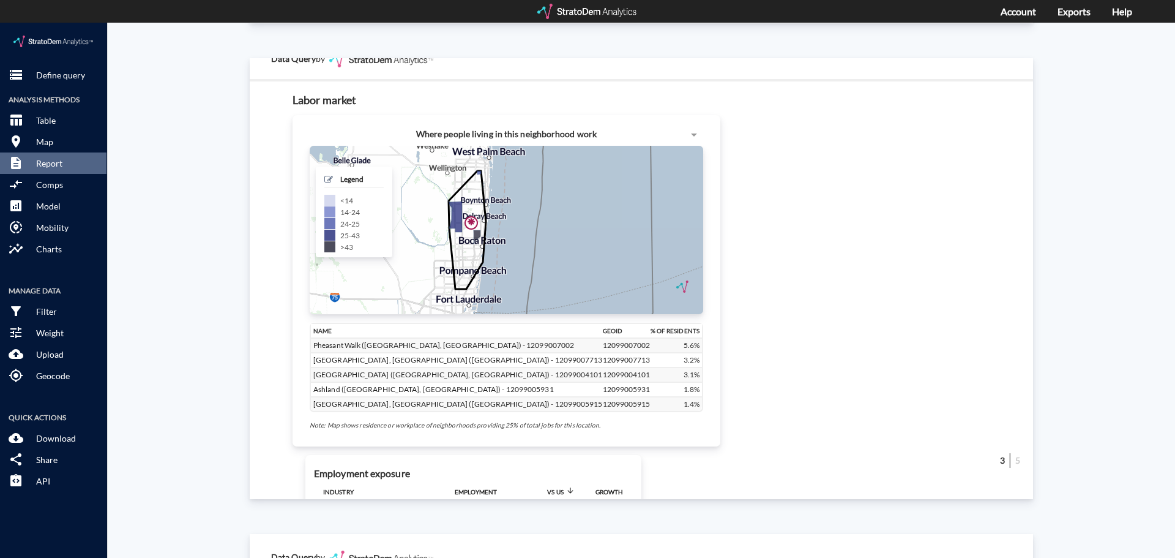
click div "Site report Generate a site report for a given location, (optionally) benchmark…"
click h5 "Legend"
click span
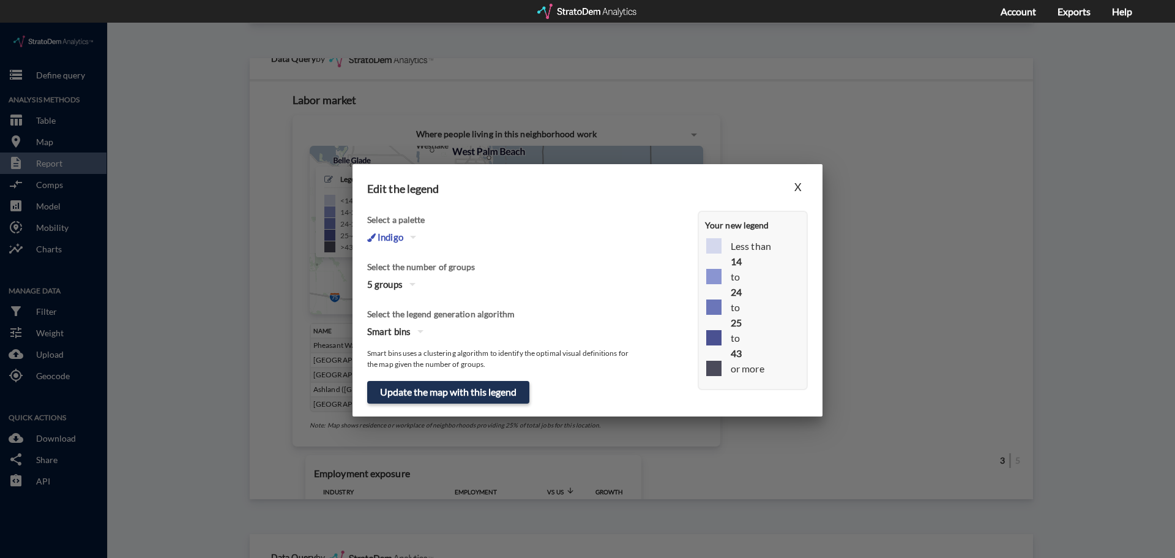
click icon "button"
click div "3"
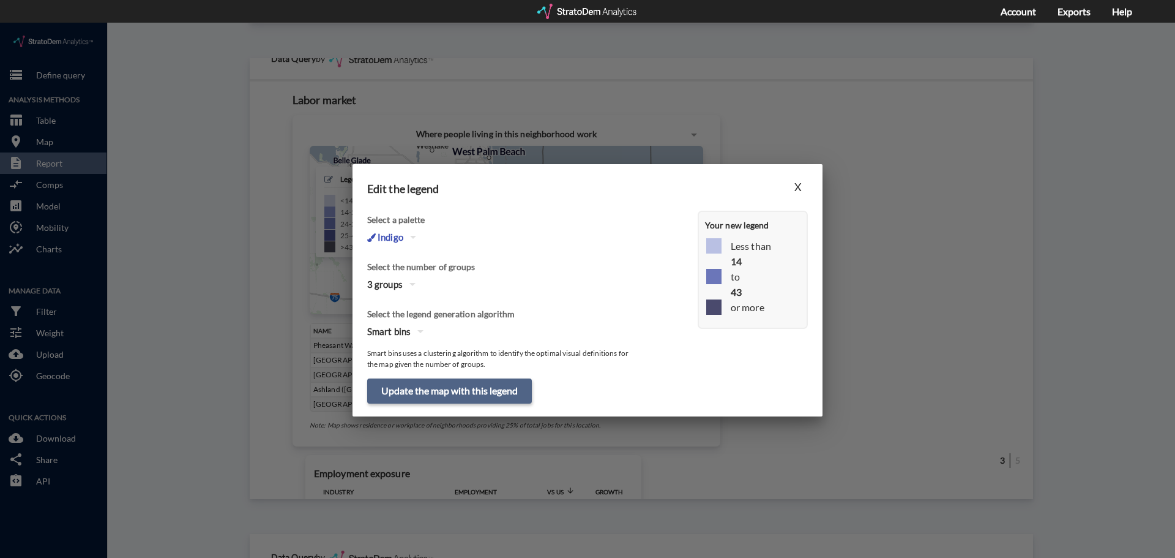
click button "Update the map with this legend"
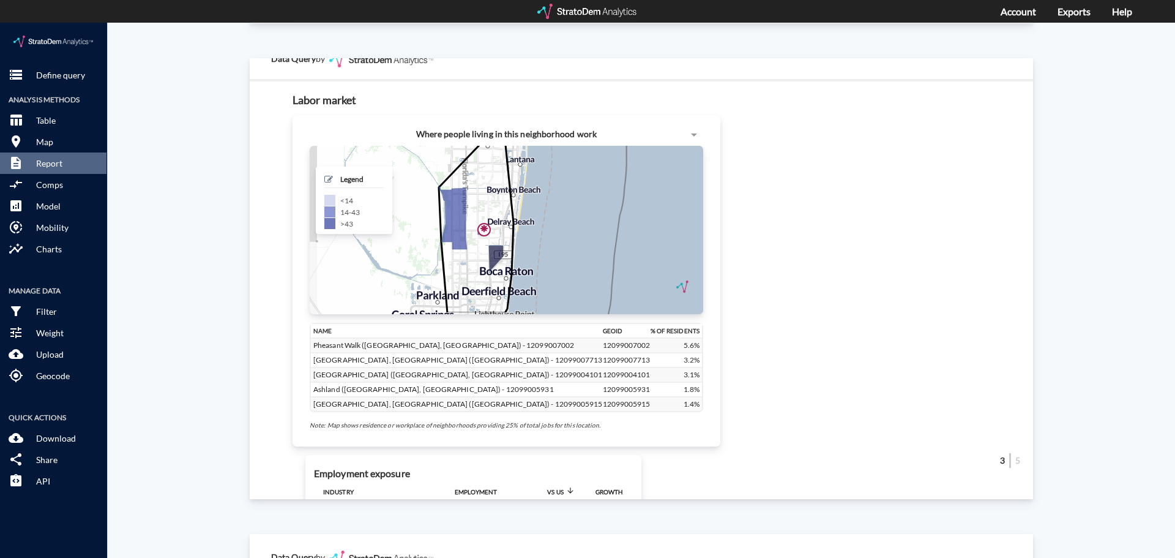
drag, startPoint x: 474, startPoint y: 234, endPoint x: 536, endPoint y: 215, distance: 63.9
click div "+ − CUSTOMIZE DATA Legend < 14 14 - 43 > 43 Draw a polygon Draw a rectangle Dra…"
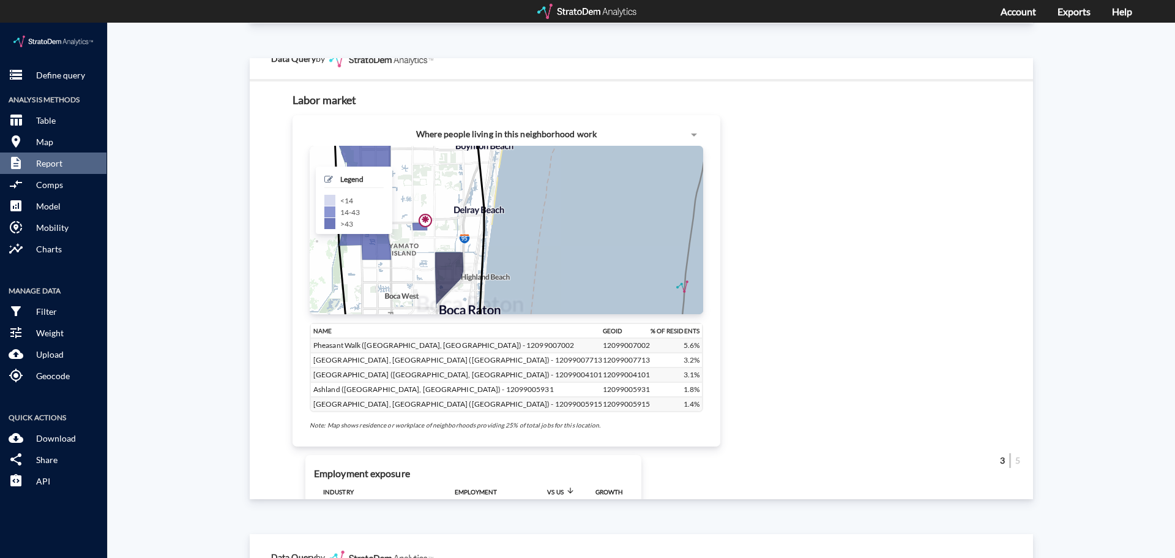
drag, startPoint x: 516, startPoint y: 225, endPoint x: 583, endPoint y: 253, distance: 72.7
click div "+ − CUSTOMIZE DATA Legend < 14 14 - 43 > 43 Draw a polygon Draw a rectangle Dra…"
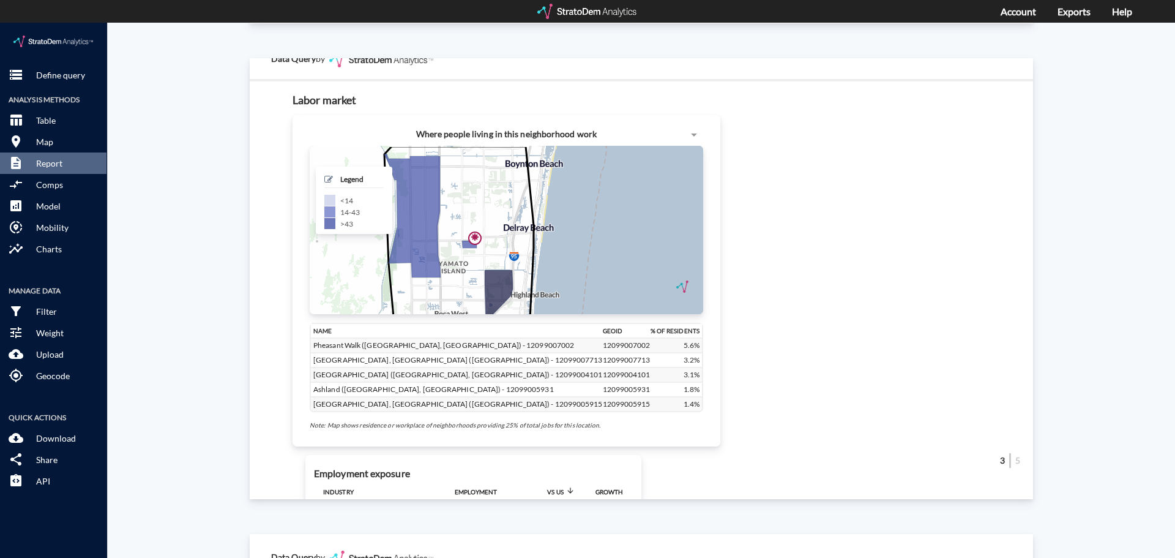
drag, startPoint x: 484, startPoint y: 201, endPoint x: 536, endPoint y: 222, distance: 56.4
click div "+ − CUSTOMIZE DATA Legend < 14 14 - 43 > 43 Draw a polygon Draw a rectangle Dra…"
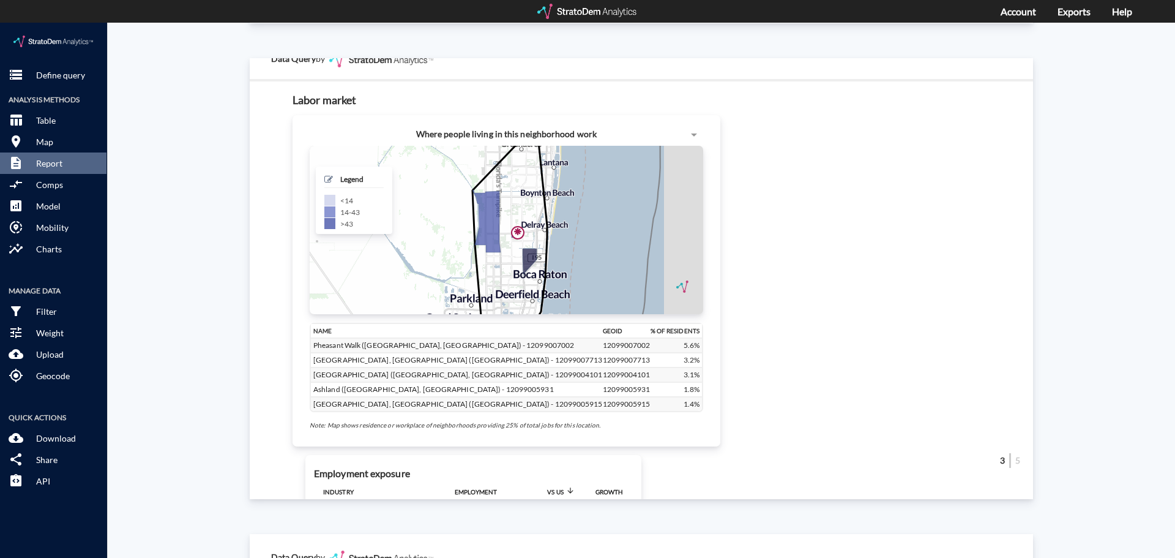
drag, startPoint x: 536, startPoint y: 222, endPoint x: 547, endPoint y: 212, distance: 14.3
click div "+ − CUSTOMIZE DATA Legend < 14 14 - 43 > 43 Draw a polygon Draw a rectangle Dra…"
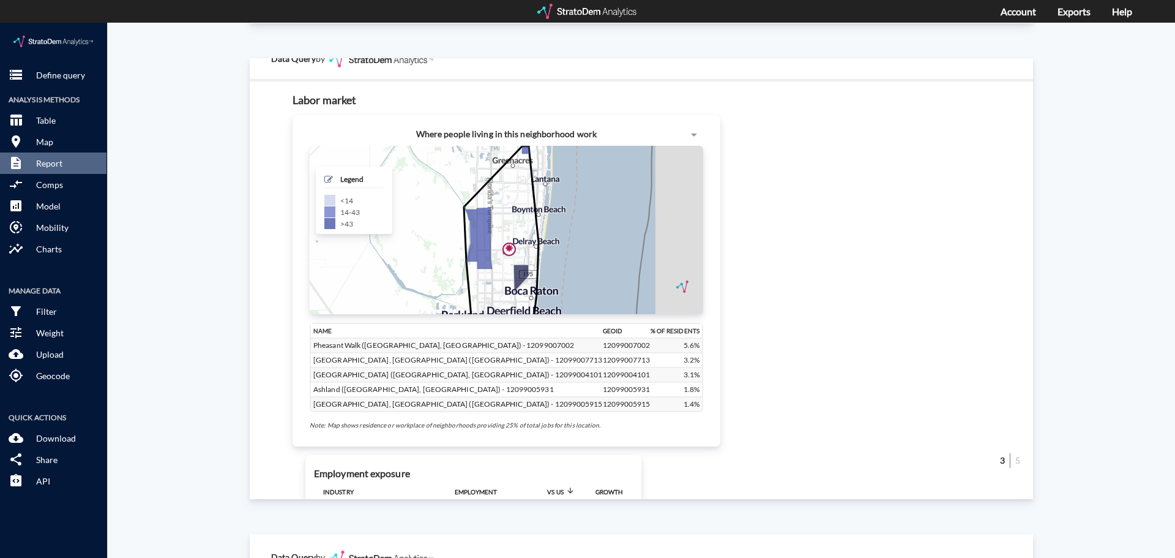
drag, startPoint x: 523, startPoint y: 215, endPoint x: 515, endPoint y: 234, distance: 20.8
click icon
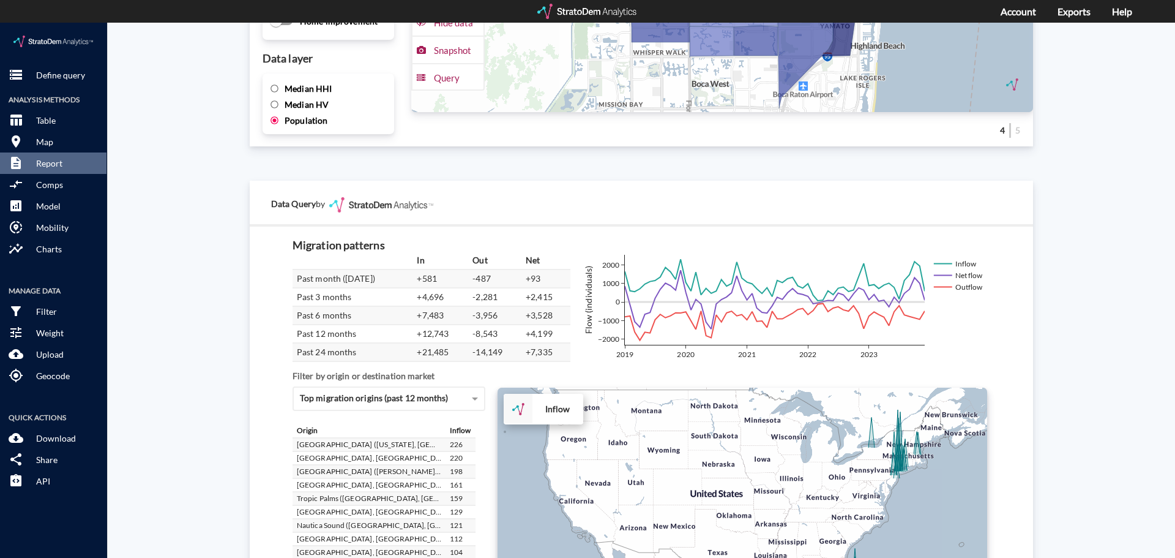
scroll to position [2069, 0]
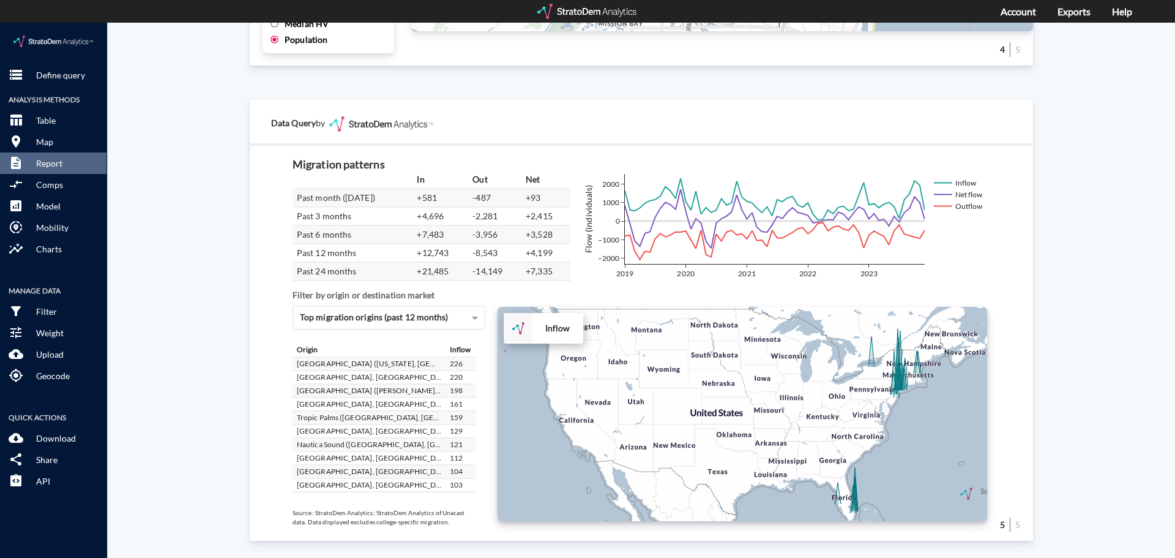
click div "Site report Generate a site report for a given location, (optionally) benchmark…"
